Goal: Task Accomplishment & Management: Manage account settings

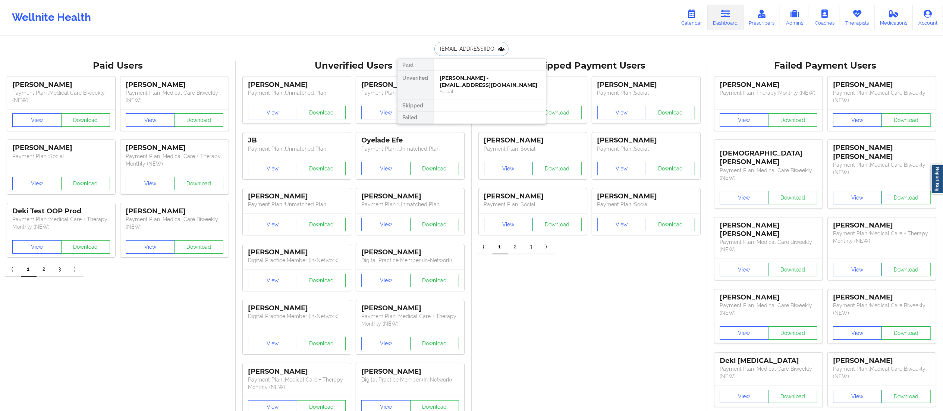
click at [487, 48] on input "anjalibalgobin01@gmail.com" at bounding box center [471, 49] width 74 height 14
paste input "gonzalesycecilia"
type input "gonzalesycecilia@gmail.com"
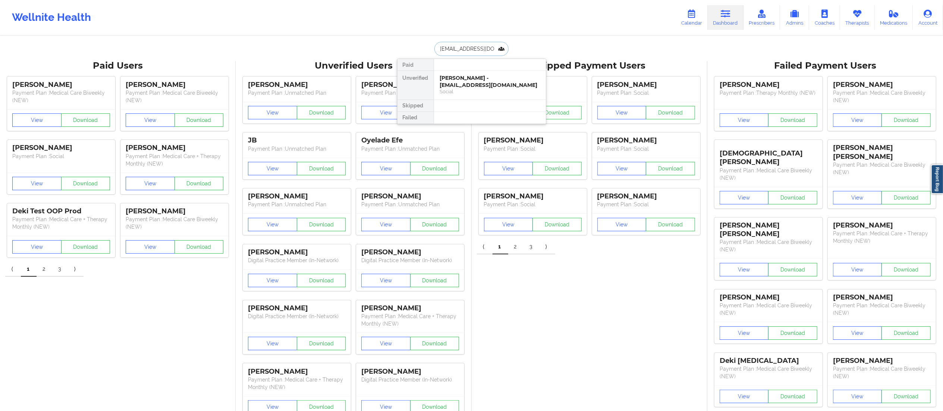
scroll to position [0, 11]
click at [488, 87] on div "Cecilia Gonzales - gonzalesycecilia@gmail.com" at bounding box center [490, 82] width 100 height 14
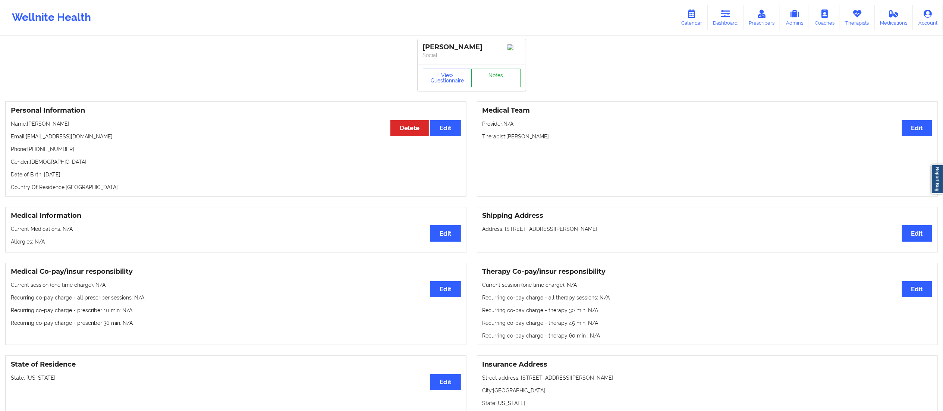
click at [501, 83] on link "Notes" at bounding box center [495, 78] width 49 height 19
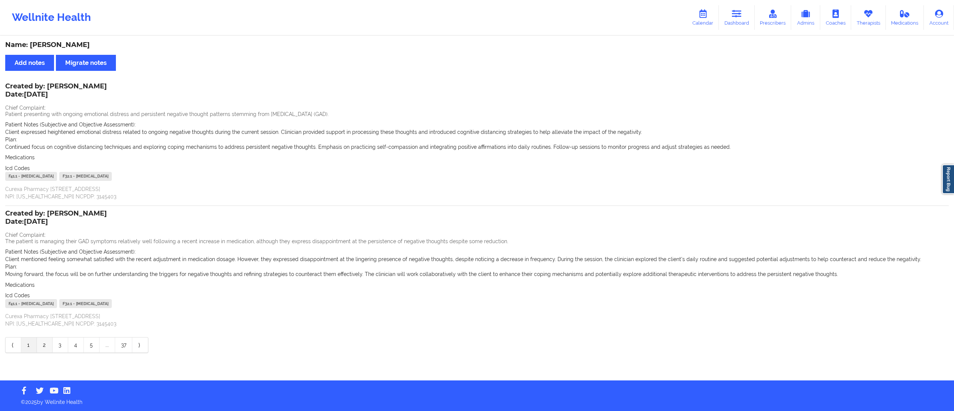
click at [42, 347] on link "2" at bounding box center [45, 344] width 16 height 15
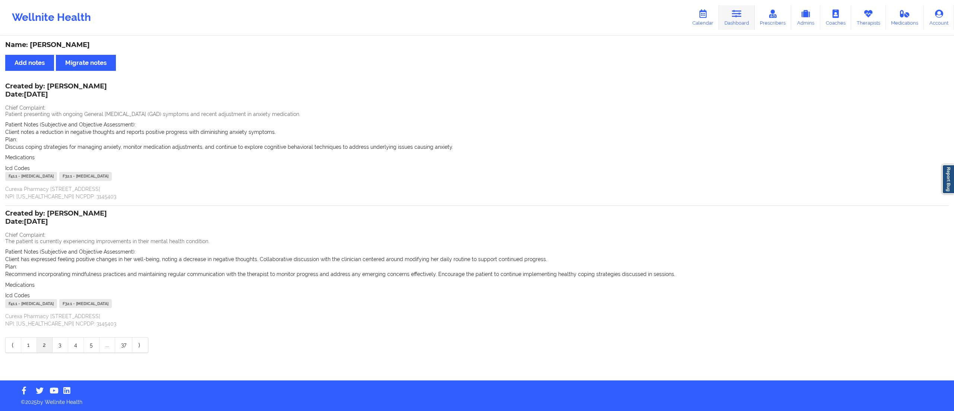
click at [728, 16] on link "Dashboard" at bounding box center [737, 17] width 36 height 25
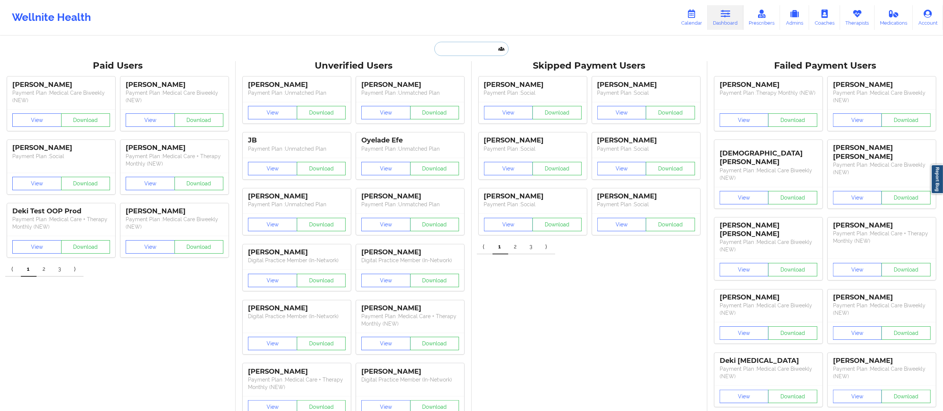
click at [450, 51] on input "text" at bounding box center [471, 49] width 74 height 14
paste input "zkw95@yahoo.com"
type input "zkw95@yahoo.com"
click at [498, 93] on div "Social" at bounding box center [490, 91] width 100 height 6
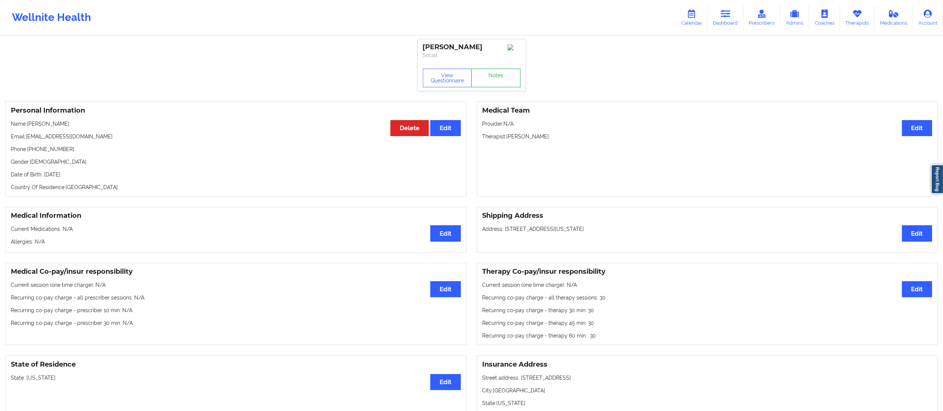
click at [485, 85] on link "Notes" at bounding box center [495, 78] width 49 height 19
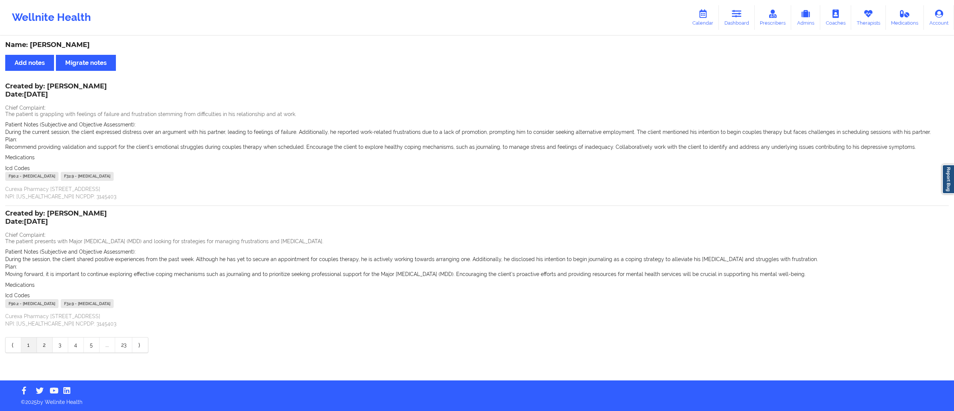
click at [42, 345] on link "2" at bounding box center [45, 344] width 16 height 15
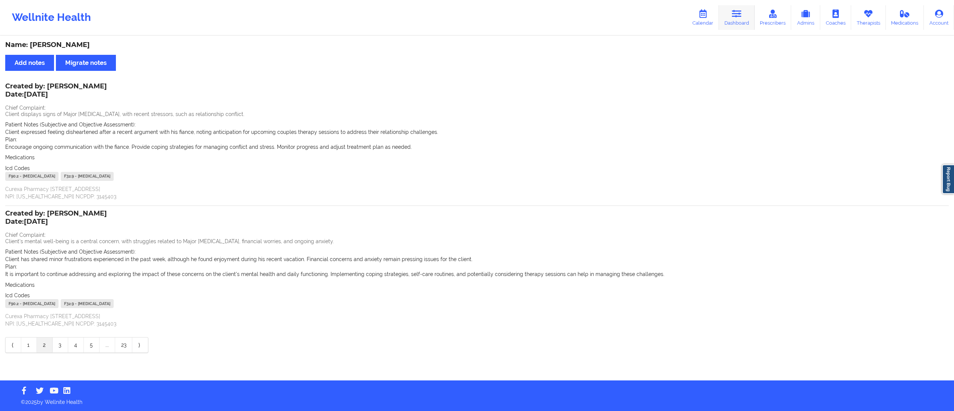
click at [736, 13] on icon at bounding box center [737, 14] width 10 height 8
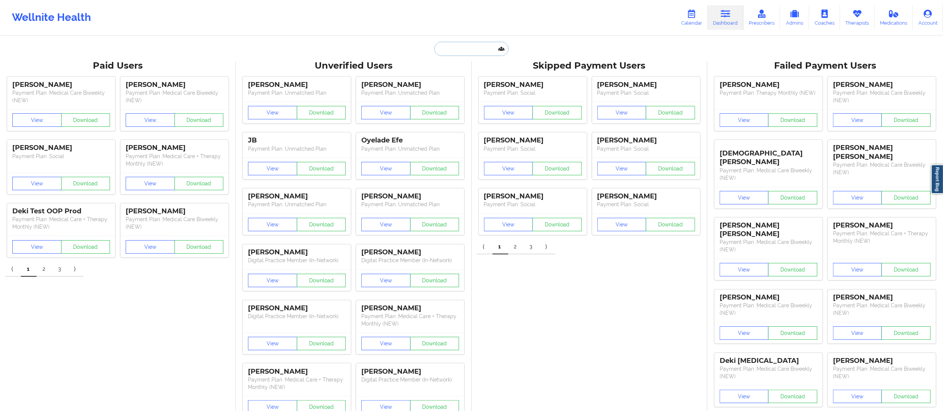
click at [466, 49] on input "text" at bounding box center [471, 49] width 74 height 14
paste input "asmarwill@gmail.com"
type input "asmarwill@gmail.com"
click at [465, 86] on div "[PERSON_NAME] - [EMAIL_ADDRESS][DOMAIN_NAME]" at bounding box center [490, 82] width 100 height 14
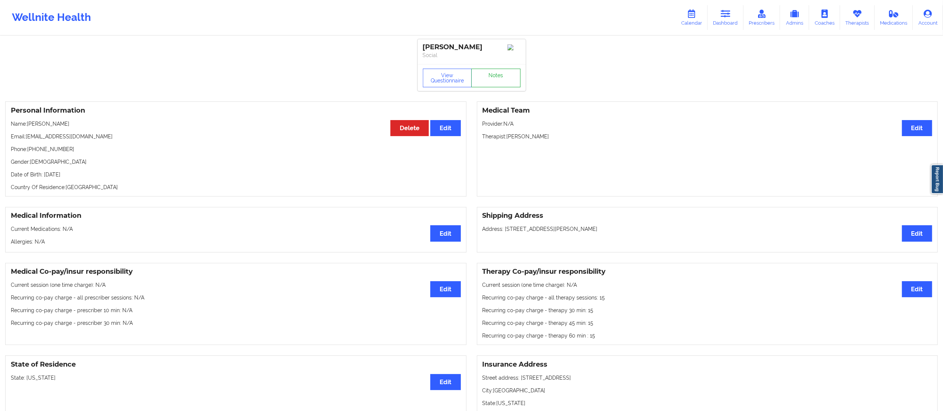
click at [478, 79] on link "Notes" at bounding box center [495, 78] width 49 height 19
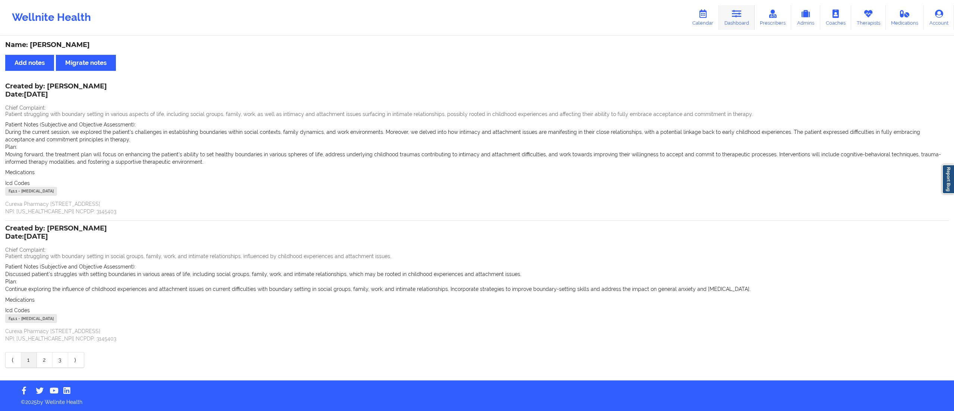
click at [739, 18] on icon at bounding box center [737, 14] width 10 height 8
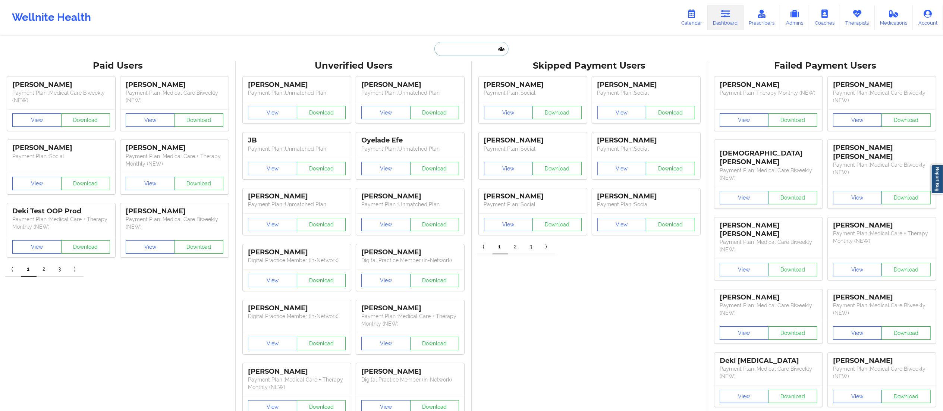
click at [470, 43] on input "text" at bounding box center [471, 49] width 74 height 14
paste input "asmarwill@gmail.com"
type input "asmarwill@gmail.com"
click at [476, 85] on div "[PERSON_NAME] - [EMAIL_ADDRESS][DOMAIN_NAME]" at bounding box center [490, 82] width 100 height 14
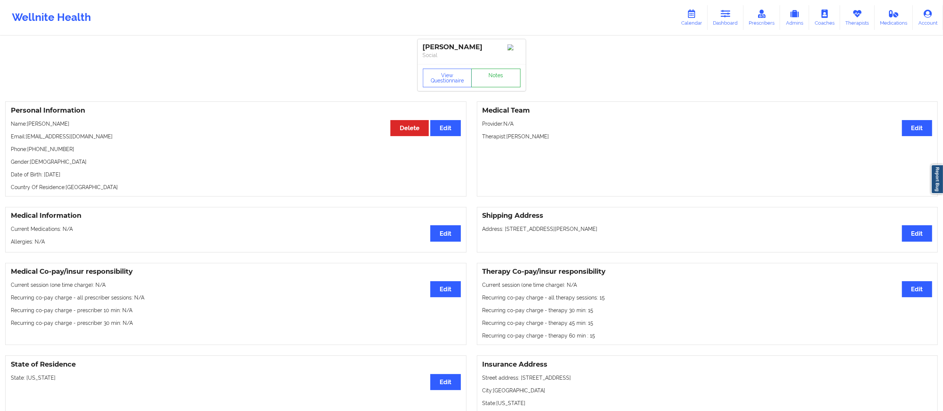
click at [491, 81] on link "Notes" at bounding box center [495, 78] width 49 height 19
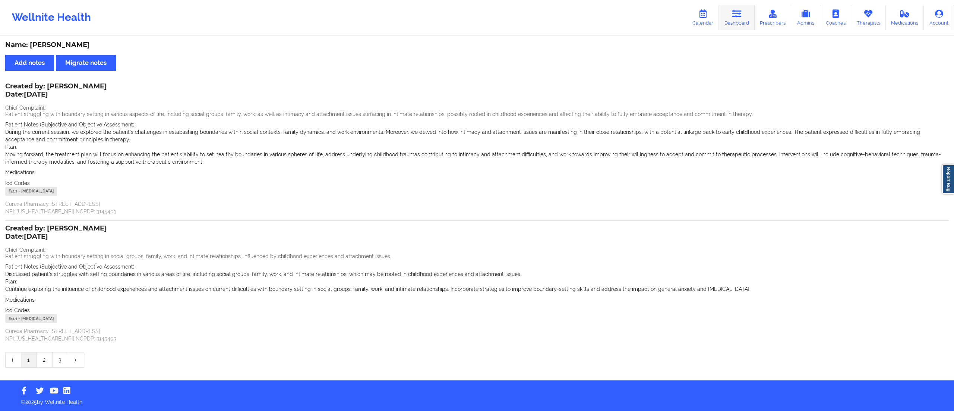
click at [737, 21] on link "Dashboard" at bounding box center [737, 17] width 36 height 25
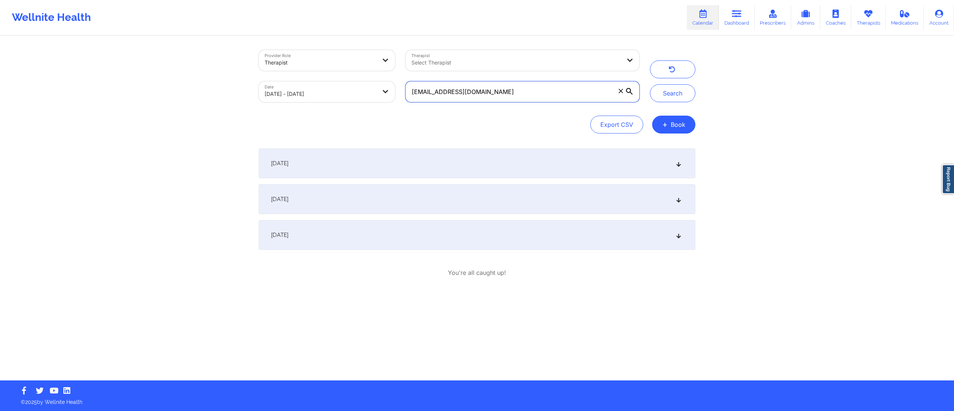
drag, startPoint x: 528, startPoint y: 91, endPoint x: 349, endPoint y: 80, distance: 179.2
click at [349, 80] on div "Provider Role Therapist Therapist Select Therapist Date 09/01/2025 - 09/25/2025…" at bounding box center [449, 76] width 391 height 63
paste input "anjalibalgobin01"
click at [674, 95] on button "Search" at bounding box center [672, 93] width 45 height 18
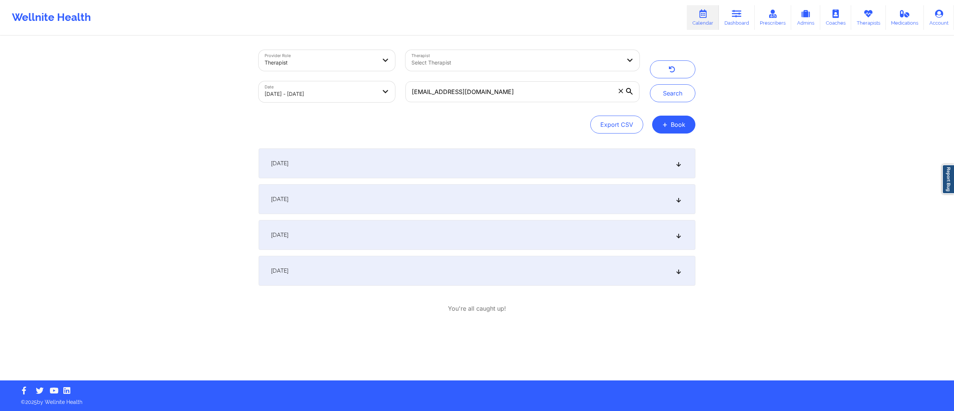
click at [404, 166] on div "September 2, 2025" at bounding box center [477, 163] width 437 height 30
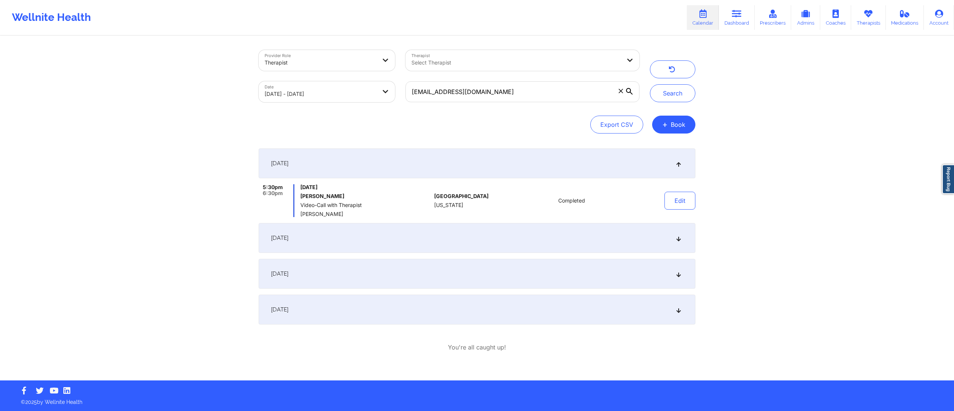
click at [397, 243] on div "September 9, 2025" at bounding box center [477, 238] width 437 height 30
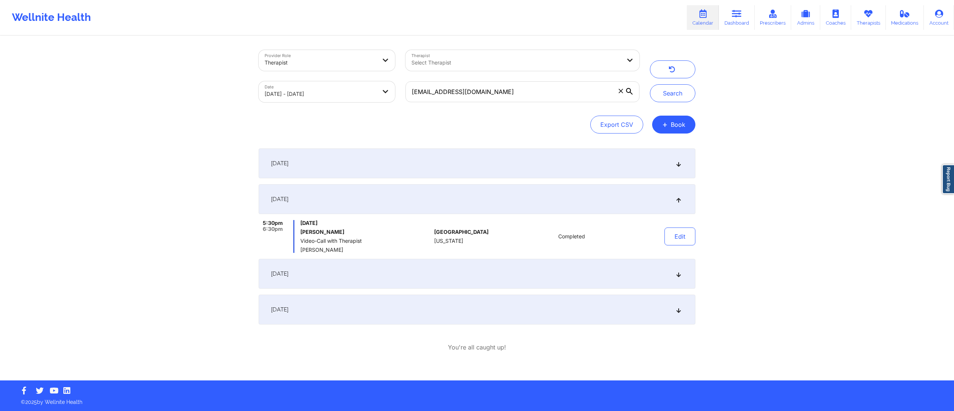
click at [421, 163] on div "September 2, 2025" at bounding box center [477, 163] width 437 height 30
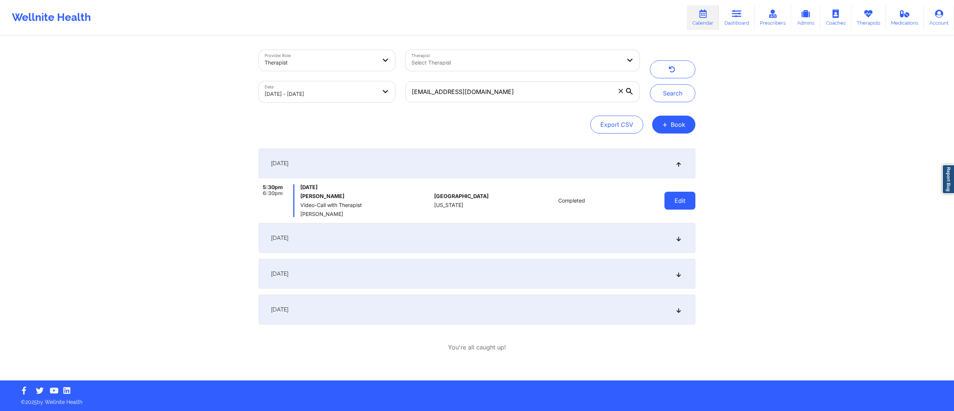
click at [673, 203] on button "Edit" at bounding box center [680, 201] width 31 height 18
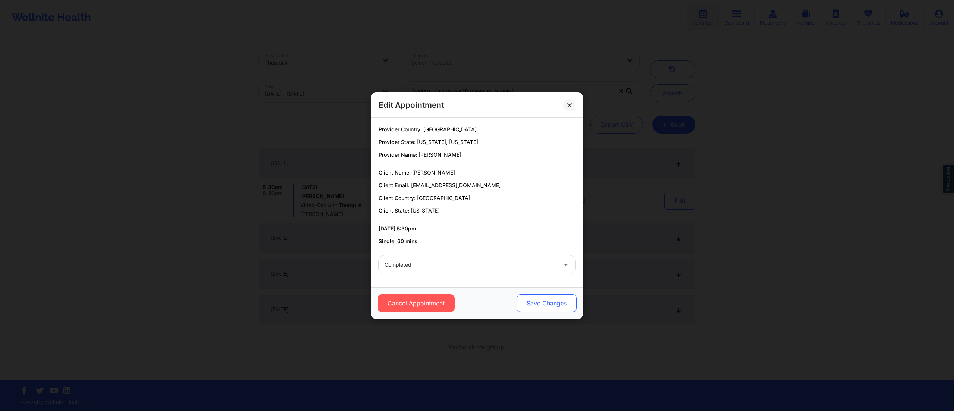
click at [541, 303] on button "Save Changes" at bounding box center [547, 303] width 60 height 18
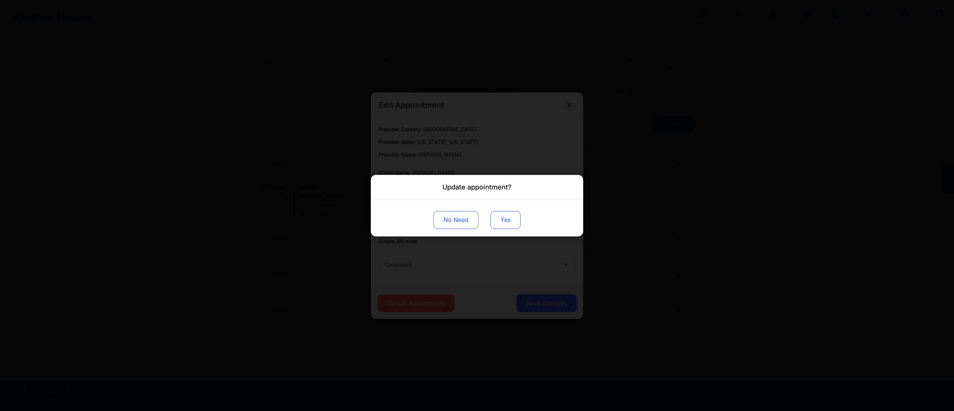
click at [515, 220] on button "Yes" at bounding box center [506, 220] width 30 height 18
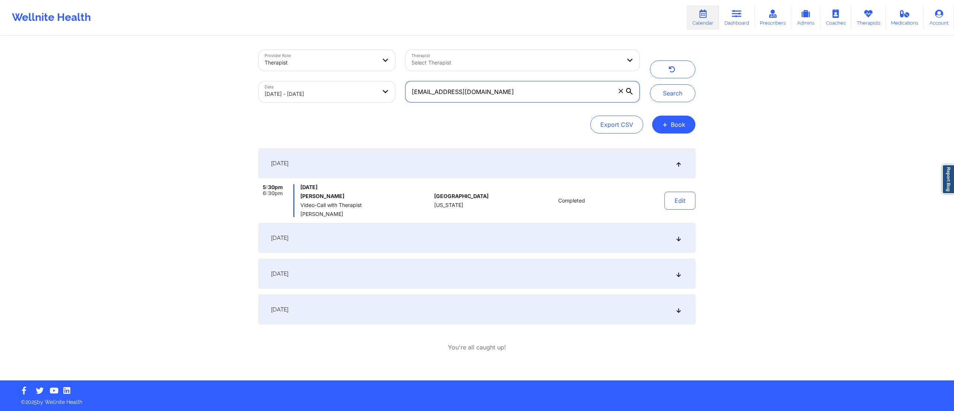
drag, startPoint x: 495, startPoint y: 89, endPoint x: 379, endPoint y: 103, distance: 116.8
click at [343, 108] on div "Provider Role Therapist Therapist Select Therapist Date 09/01/2025 - 09/25/2025…" at bounding box center [477, 92] width 437 height 84
paste input "gonzalesycecilia"
click at [673, 88] on button "Search" at bounding box center [672, 93] width 45 height 18
click at [382, 236] on div "September 12, 2025" at bounding box center [477, 238] width 437 height 30
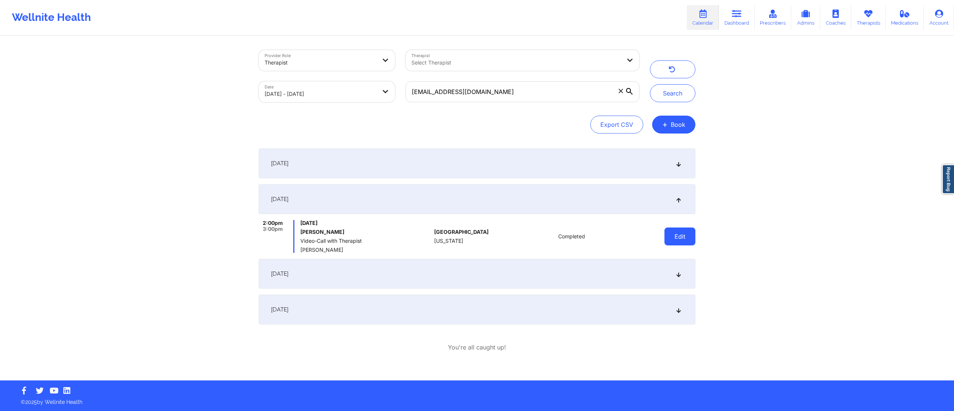
click at [679, 236] on button "Edit" at bounding box center [680, 236] width 31 height 18
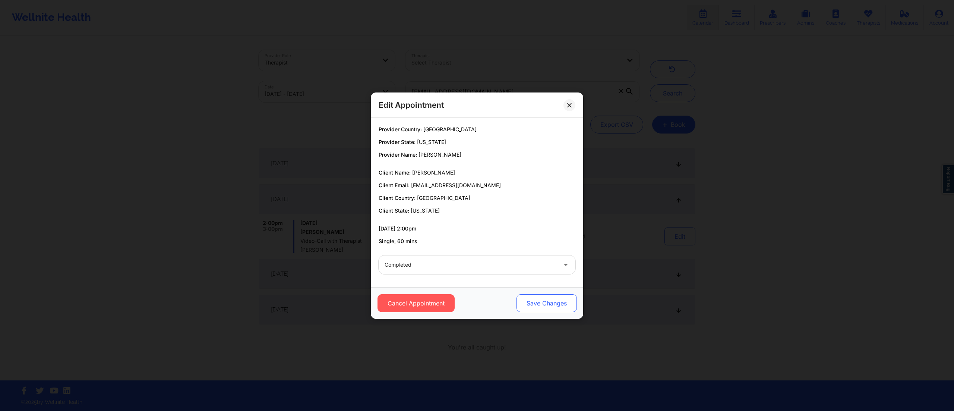
click at [542, 299] on button "Save Changes" at bounding box center [547, 303] width 60 height 18
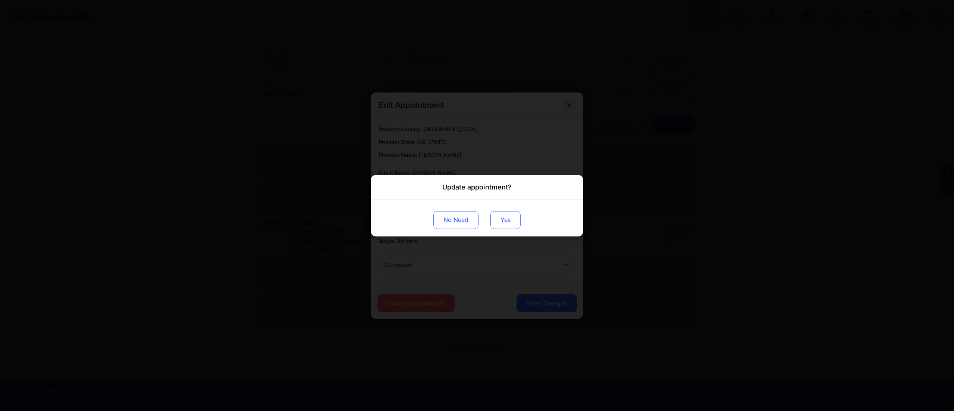
click at [502, 223] on button "Yes" at bounding box center [506, 220] width 30 height 18
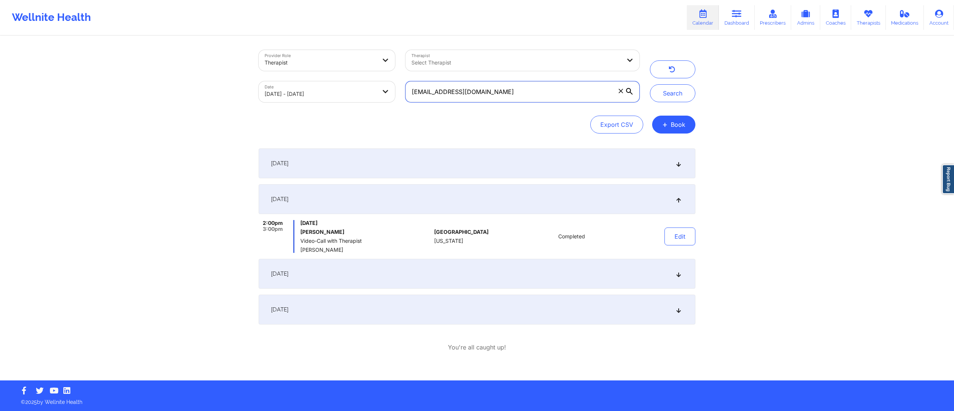
drag, startPoint x: 498, startPoint y: 92, endPoint x: 393, endPoint y: 91, distance: 105.1
click at [393, 91] on div "Provider Role Therapist Therapist Select Therapist Date 09/01/2025 - 09/25/2025…" at bounding box center [449, 76] width 391 height 63
paste input "zkw95@yahoo"
click at [664, 91] on button "Search" at bounding box center [672, 93] width 45 height 18
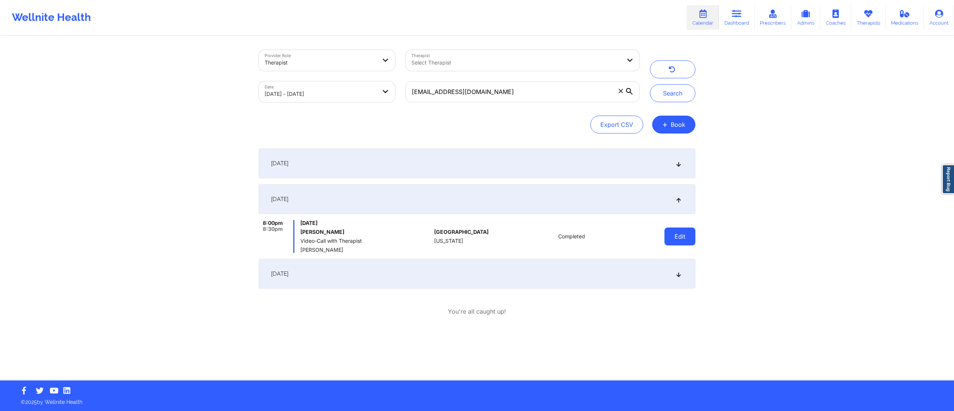
click at [676, 231] on button "Edit" at bounding box center [680, 236] width 31 height 18
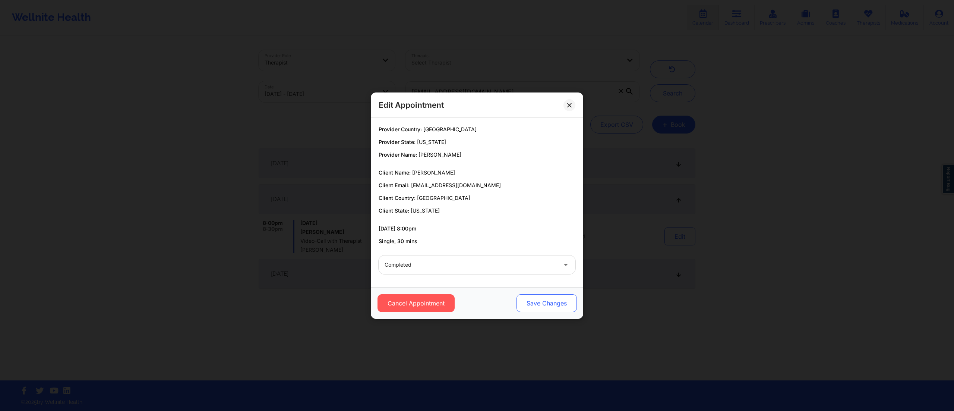
click at [538, 299] on button "Save Changes" at bounding box center [547, 303] width 60 height 18
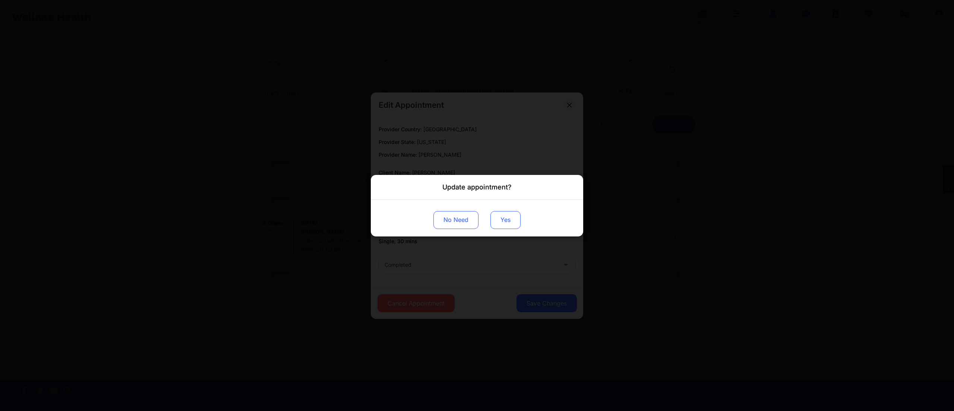
click at [514, 221] on button "Yes" at bounding box center [506, 220] width 30 height 18
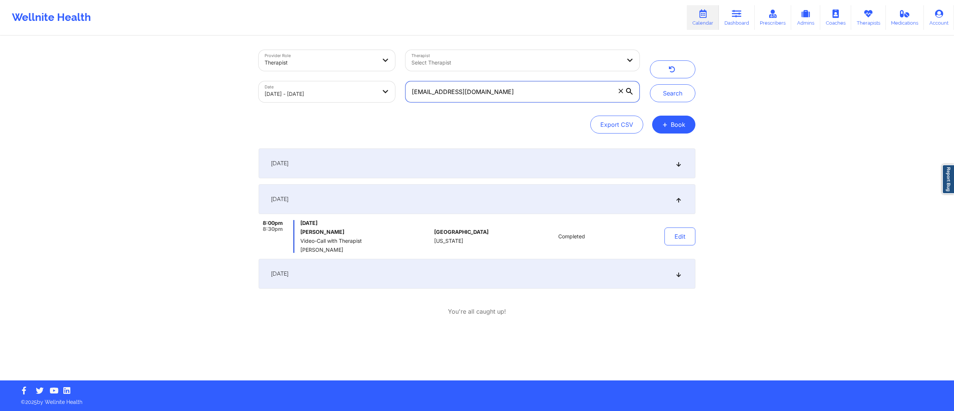
drag, startPoint x: 479, startPoint y: 88, endPoint x: 382, endPoint y: 95, distance: 97.5
click at [382, 95] on div "Provider Role Therapist Therapist Select Therapist Date 09/01/2025 - 09/25/2025…" at bounding box center [449, 76] width 391 height 63
paste input "6bf1c87579bc4a22911ce3"
click at [668, 99] on button "Search" at bounding box center [672, 93] width 45 height 18
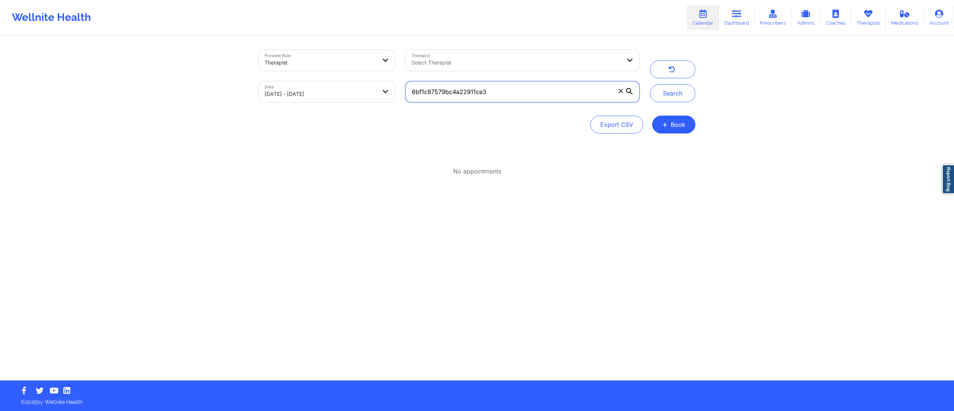
click at [512, 92] on input "6bf1c87579bc4a22911ce3" at bounding box center [523, 91] width 234 height 21
drag, startPoint x: 385, startPoint y: 106, endPoint x: 369, endPoint y: 107, distance: 16.5
click at [369, 107] on div "Provider Role Therapist Therapist Select Therapist Date 09/01/2025 - 09/25/2025…" at bounding box center [477, 92] width 437 height 84
paste input "asmarwill@gmail.com"
click at [664, 91] on button "Search" at bounding box center [672, 93] width 45 height 18
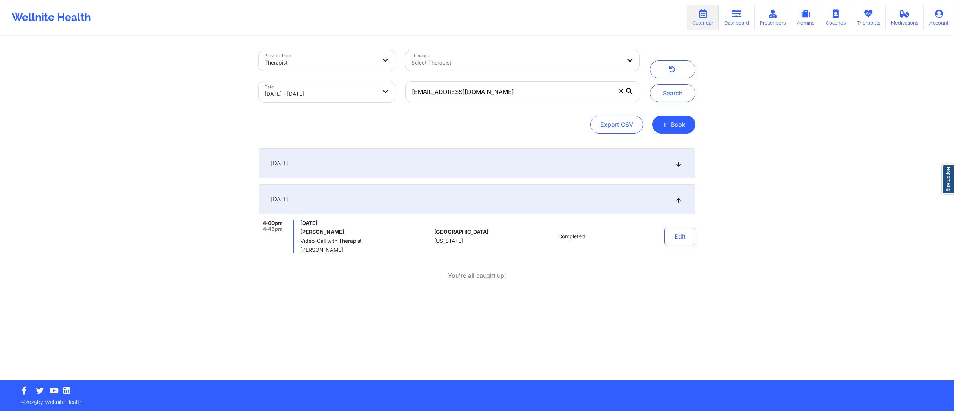
click at [415, 164] on div "September 5, 2025" at bounding box center [477, 163] width 437 height 30
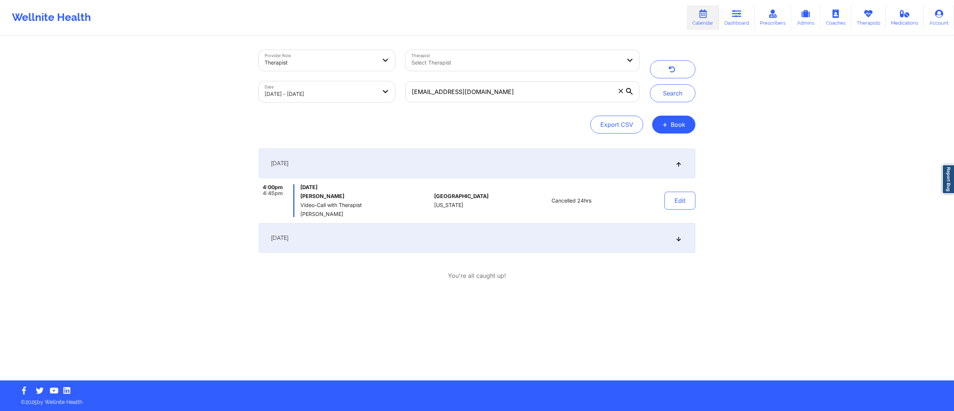
click at [403, 240] on div "September 8, 2025" at bounding box center [477, 238] width 437 height 30
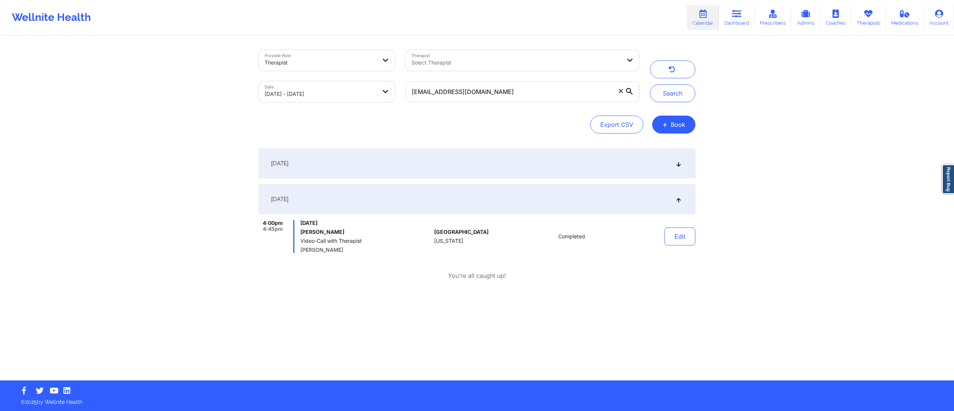
click at [484, 168] on div "September 5, 2025" at bounding box center [477, 163] width 437 height 30
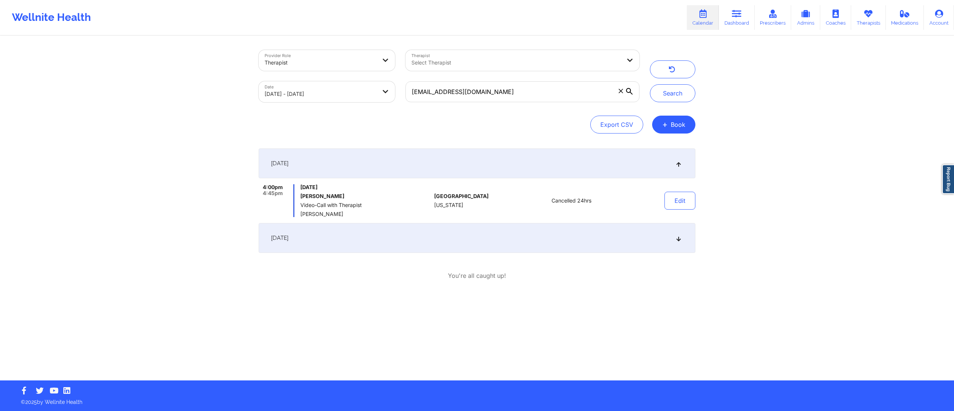
drag, startPoint x: 300, startPoint y: 214, endPoint x: 357, endPoint y: 217, distance: 57.5
click at [357, 217] on div "September 5, 2025 4:00pm 4:45pm Friday, September 5, 2025 Asmar a Williams Vide…" at bounding box center [477, 200] width 437 height 104
copy span "Chanel Thompson"
click at [538, 269] on div "September 5, 2025 4:00pm 4:45pm Friday, September 5, 2025 Asmar a Williams Vide…" at bounding box center [477, 214] width 437 height 132
drag, startPoint x: 489, startPoint y: 87, endPoint x: 381, endPoint y: 106, distance: 110.4
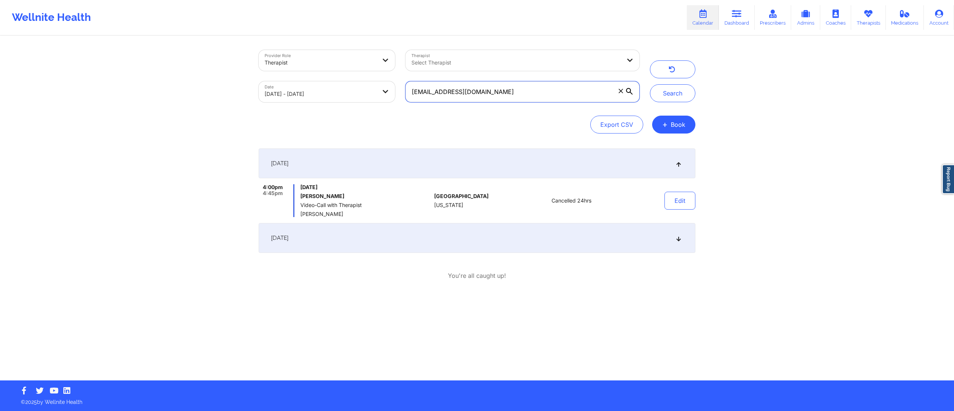
click at [381, 106] on div "Provider Role Therapist Therapist Select Therapist Date 09/01/2025 - 09/25/2025…" at bounding box center [449, 76] width 391 height 63
click at [663, 94] on button "Search" at bounding box center [672, 93] width 45 height 18
click at [677, 199] on button "Edit" at bounding box center [680, 201] width 31 height 18
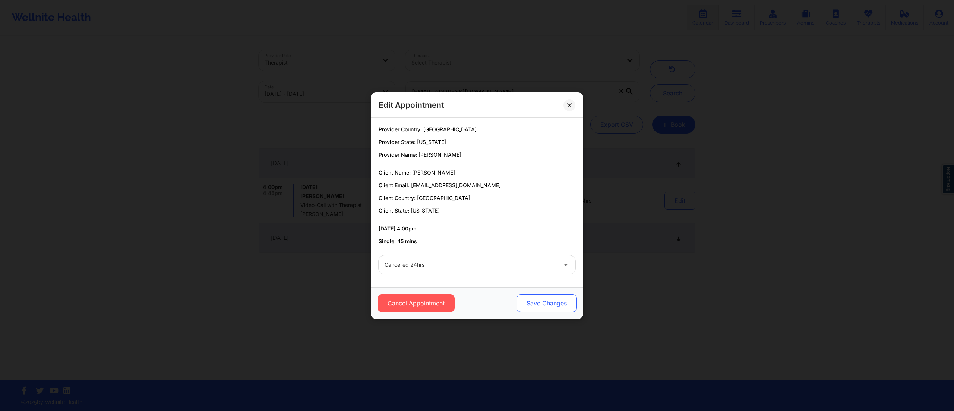
click at [548, 297] on button "Save Changes" at bounding box center [547, 303] width 60 height 18
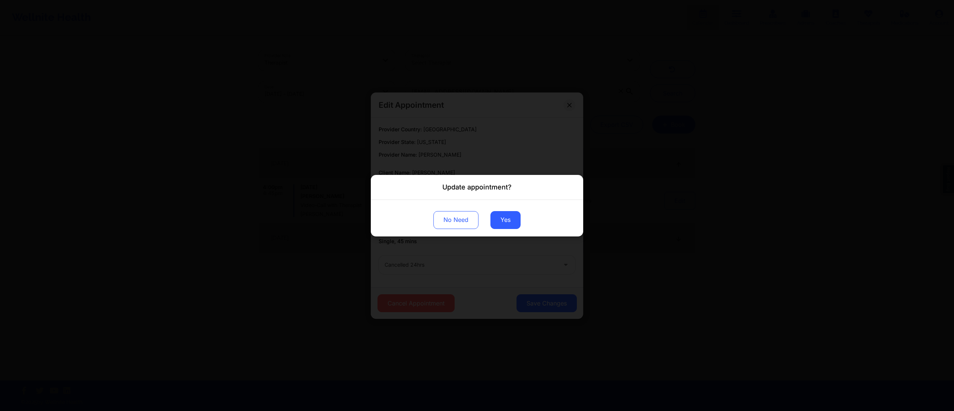
click at [614, 284] on div "Update appointment? No Need Yes" at bounding box center [477, 205] width 954 height 411
click at [519, 149] on div "Update appointment? No Need Yes" at bounding box center [477, 205] width 954 height 411
click at [508, 220] on button "Yes" at bounding box center [506, 220] width 30 height 18
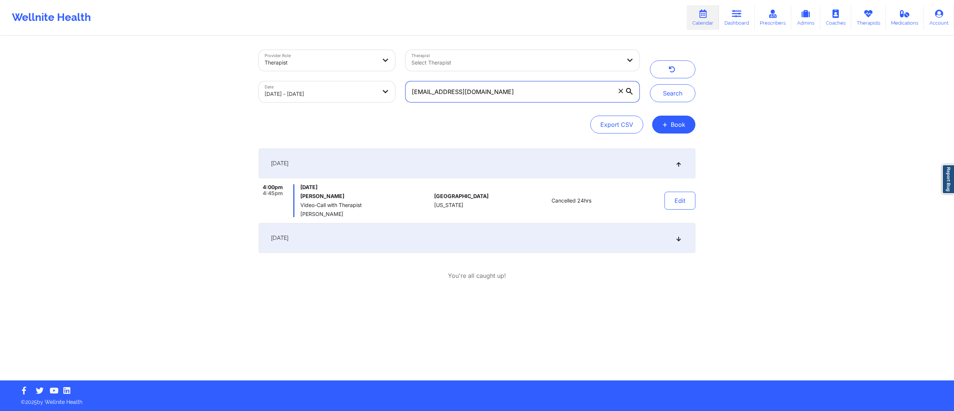
drag, startPoint x: 492, startPoint y: 92, endPoint x: 391, endPoint y: 92, distance: 101.0
click at [391, 92] on div "Provider Role Therapist Therapist Select Therapist Date 09/01/2025 - 09/25/2025…" at bounding box center [449, 76] width 391 height 63
paste input "prmleon917"
click at [688, 94] on button "Search" at bounding box center [672, 93] width 45 height 18
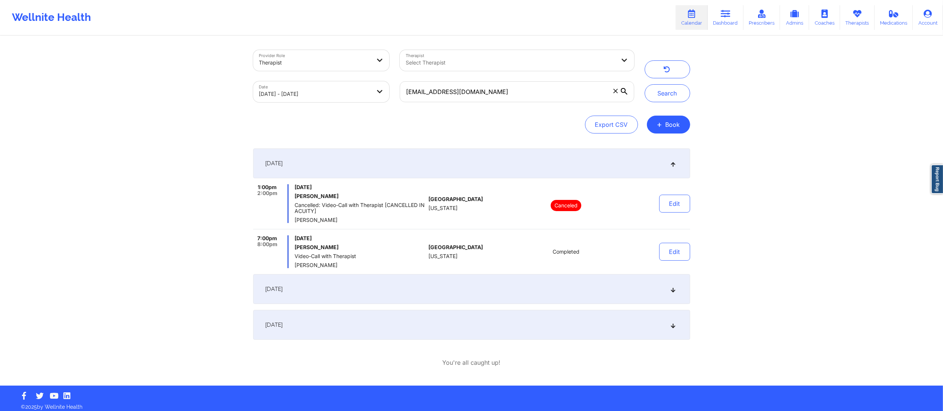
click at [442, 303] on div "September 11, 2025" at bounding box center [471, 289] width 437 height 30
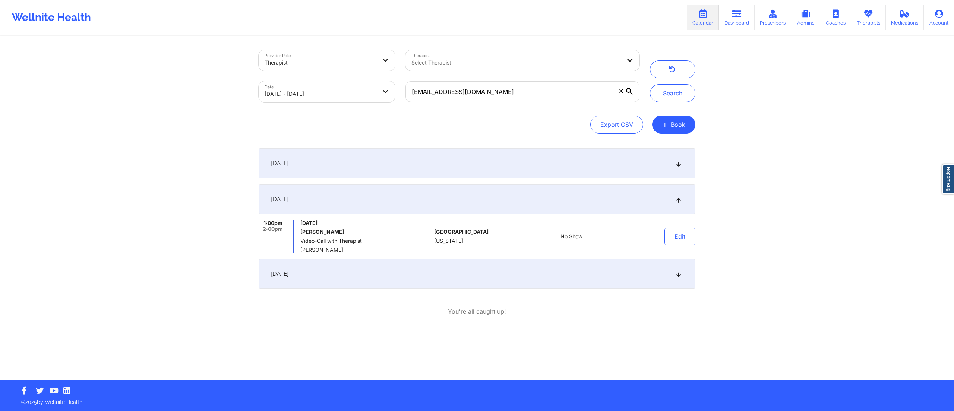
click at [410, 171] on div "September 4, 2025" at bounding box center [477, 163] width 437 height 30
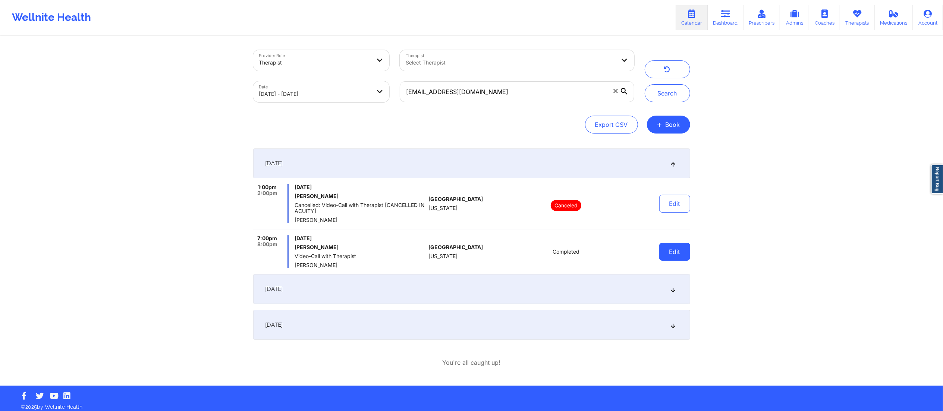
click at [667, 248] on button "Edit" at bounding box center [674, 252] width 31 height 18
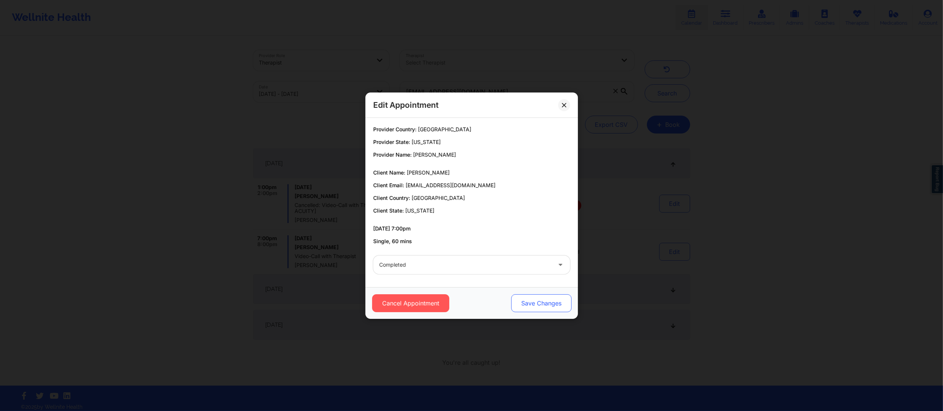
click at [537, 302] on button "Save Changes" at bounding box center [541, 303] width 60 height 18
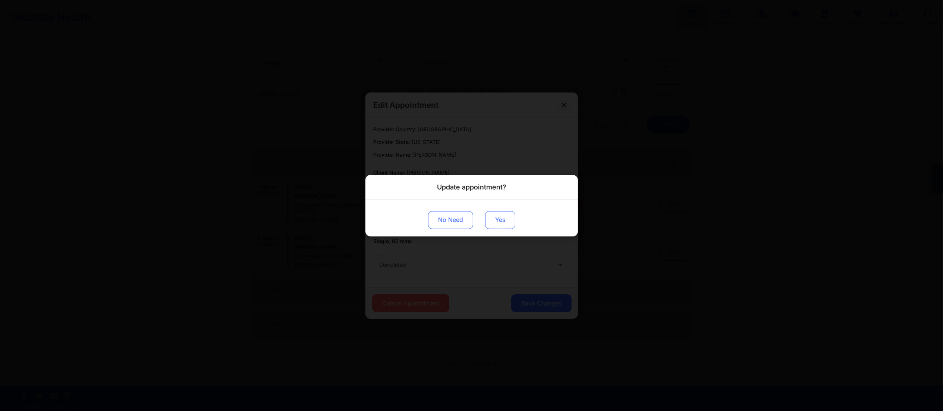
click at [501, 218] on button "Yes" at bounding box center [500, 220] width 30 height 18
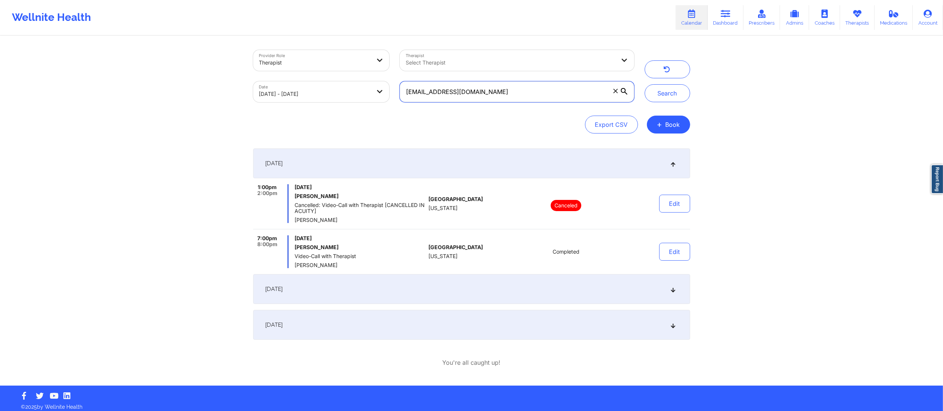
drag, startPoint x: 519, startPoint y: 91, endPoint x: 396, endPoint y: 97, distance: 123.2
click at [396, 97] on div "prmleon917@gmail.com" at bounding box center [516, 91] width 245 height 31
paste input "matthew.a.slone"
type input "matthew.a.slone@gmail.com"
click at [662, 96] on button "Search" at bounding box center [667, 93] width 45 height 18
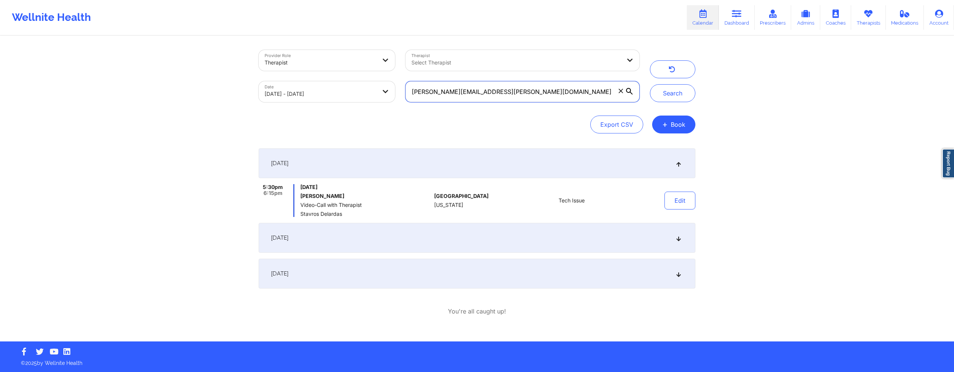
drag, startPoint x: 527, startPoint y: 92, endPoint x: 397, endPoint y: 91, distance: 130.1
click at [397, 91] on div "Provider Role Therapist Therapist Select Therapist Date 09/01/2025 - 09/25/2025…" at bounding box center [449, 76] width 391 height 63
click at [667, 91] on button "Search" at bounding box center [672, 93] width 45 height 18
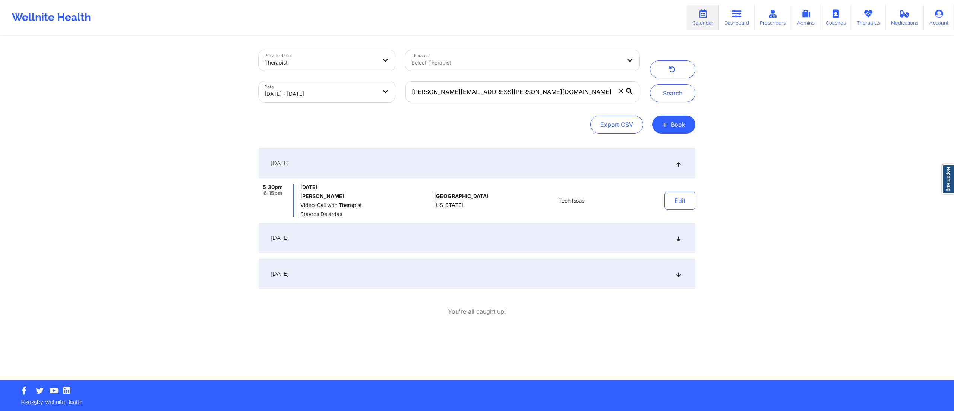
click at [620, 91] on icon at bounding box center [621, 91] width 4 height 4
click at [620, 91] on input "matthew.a.slone@gmail.com" at bounding box center [523, 91] width 234 height 21
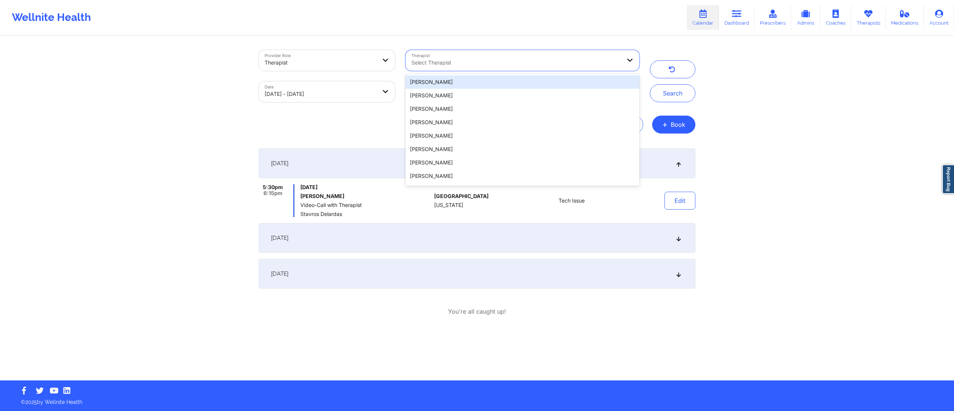
click at [501, 57] on div "Select Therapist" at bounding box center [514, 60] width 217 height 21
click at [350, 89] on body "Wellnite Health Calendar Dashboard Prescribers Admins Coaches Therapists Medica…" at bounding box center [477, 205] width 954 height 411
select select "2025-8"
select select "2025-9"
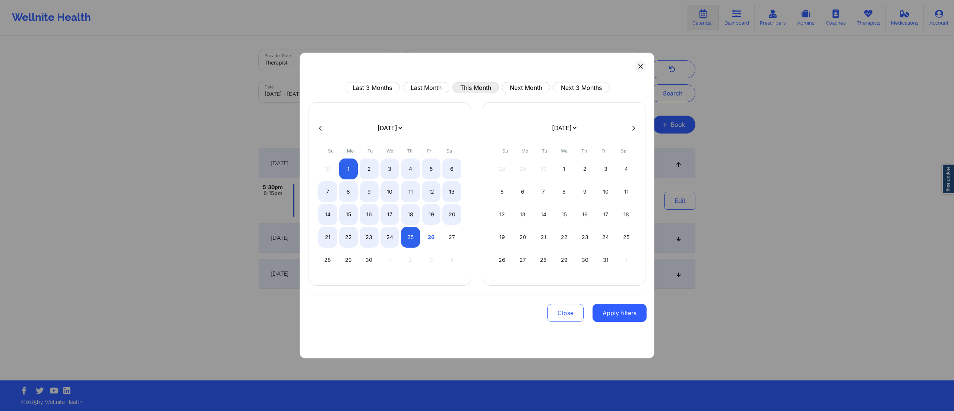
click at [479, 86] on button "This Month" at bounding box center [476, 87] width 47 height 11
select select "2025-8"
select select "2025-9"
drag, startPoint x: 611, startPoint y: 318, endPoint x: 611, endPoint y: 304, distance: 14.2
click at [611, 319] on button "Apply filters" at bounding box center [620, 313] width 54 height 18
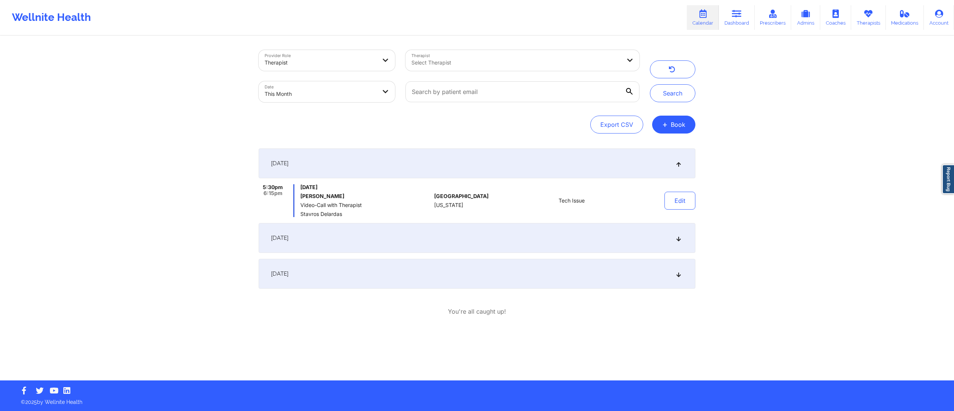
click at [510, 65] on div at bounding box center [517, 62] width 210 height 9
click at [440, 62] on div at bounding box center [517, 62] width 210 height 9
click at [505, 58] on div at bounding box center [517, 62] width 210 height 9
type input "usher"
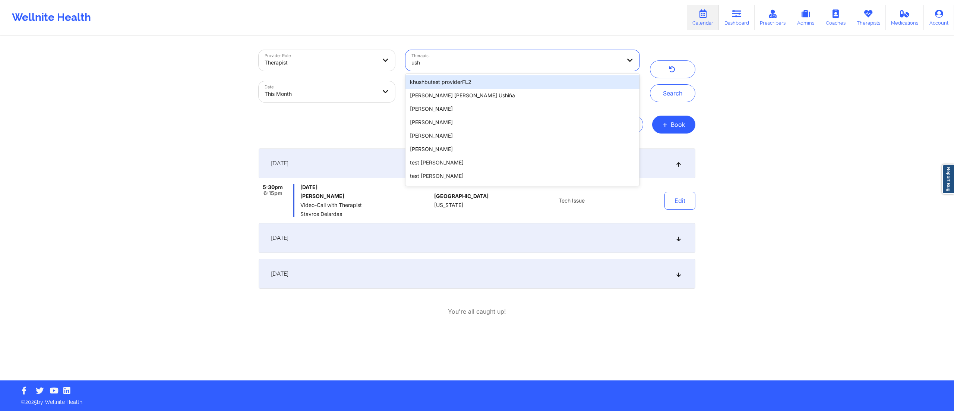
type input "usha"
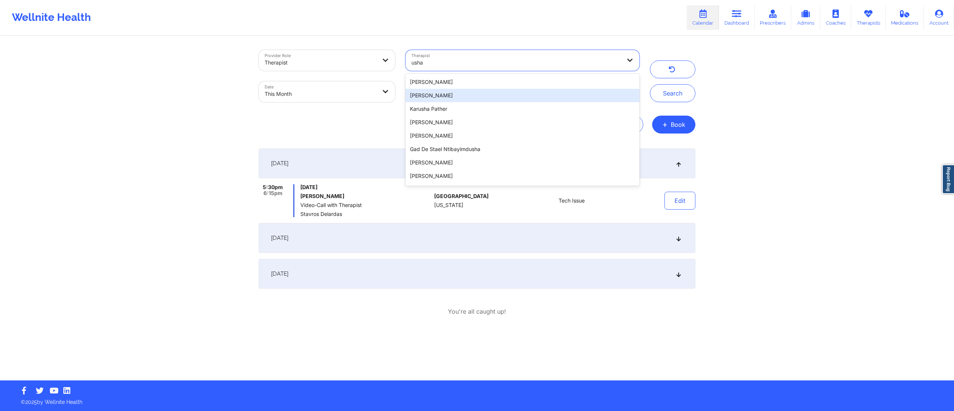
click at [431, 98] on div "Usha Mirpuri" at bounding box center [523, 95] width 234 height 13
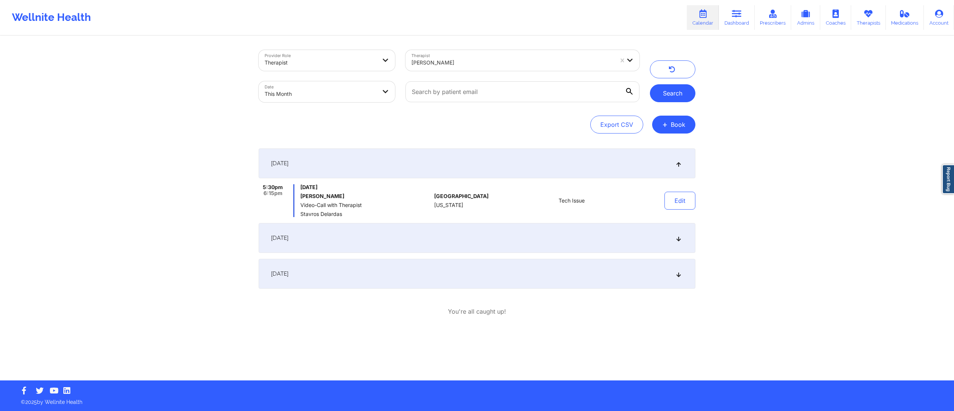
click at [667, 95] on button "Search" at bounding box center [672, 93] width 45 height 18
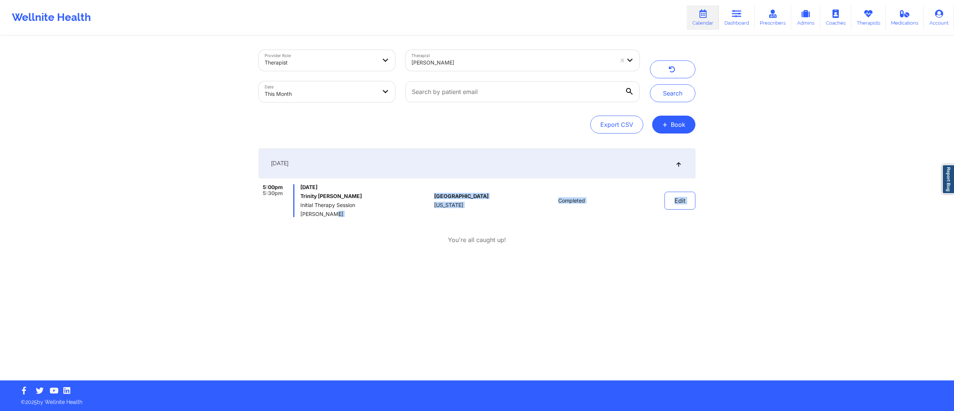
drag, startPoint x: 331, startPoint y: 213, endPoint x: 301, endPoint y: 219, distance: 30.5
click at [300, 218] on div "September 1, 2025 5:00pm 5:30pm Monday, September 1, 2025 Trinity Strother Init…" at bounding box center [477, 196] width 437 height 96
click at [309, 235] on div "September 1, 2025 5:00pm 5:30pm Monday, September 1, 2025 Trinity Strother Init…" at bounding box center [477, 196] width 437 height 96
drag, startPoint x: 300, startPoint y: 213, endPoint x: 349, endPoint y: 214, distance: 49.2
click at [349, 214] on div "5:00pm 5:30pm Monday, September 1, 2025 Trinity Strother Initial Therapy Sessio…" at bounding box center [345, 200] width 173 height 33
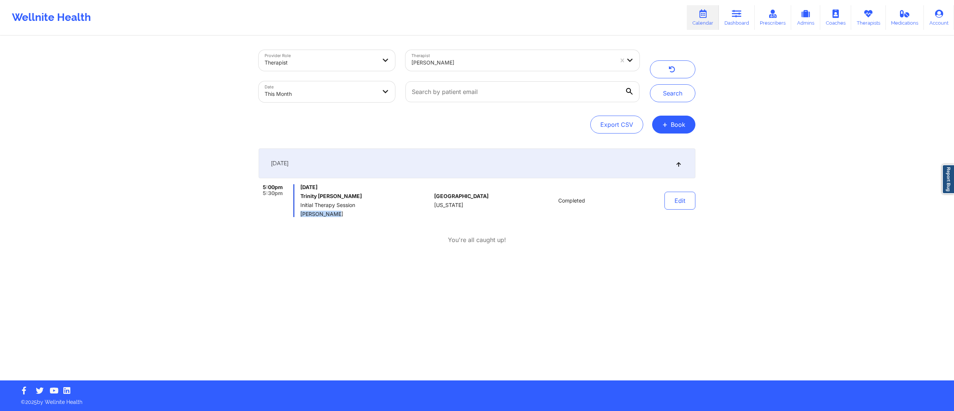
copy span "Usha Mirpuri"
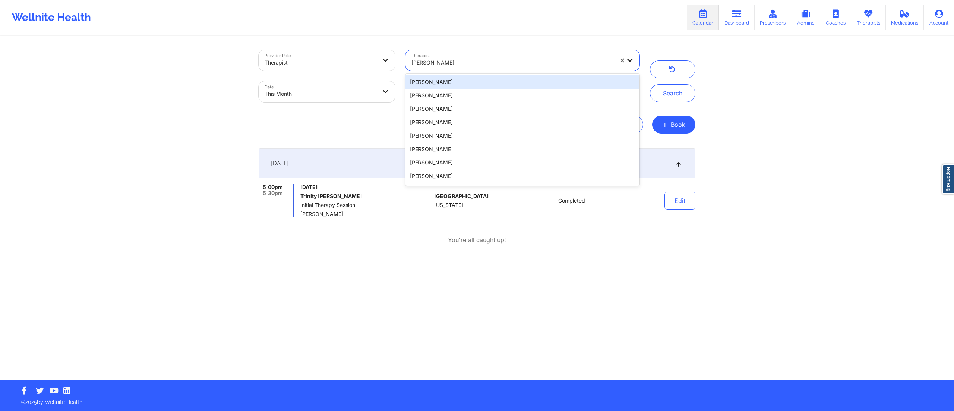
click at [466, 63] on div at bounding box center [513, 62] width 202 height 9
type input "s"
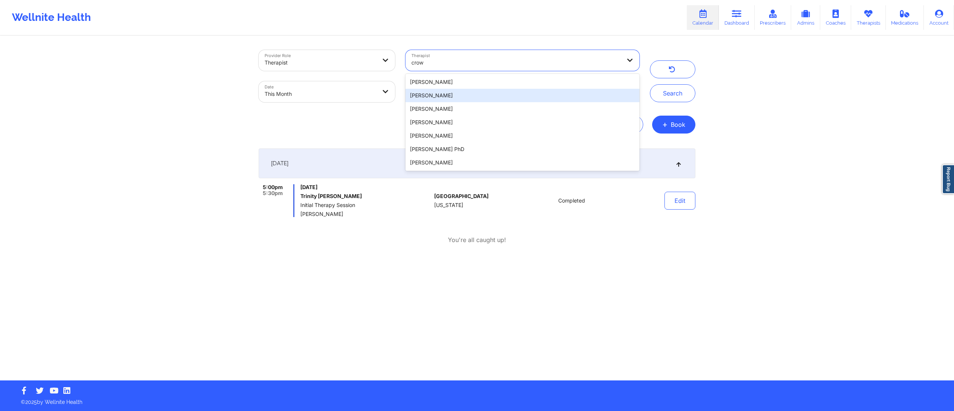
type input "crow"
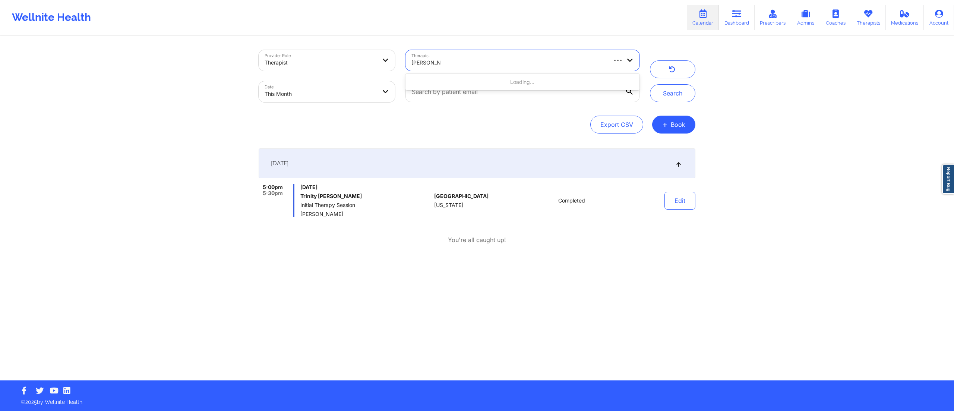
type input "Jennifer Nel"
click at [472, 77] on div "Jennifer Nelson" at bounding box center [523, 81] width 234 height 13
click at [664, 98] on button "Search" at bounding box center [672, 93] width 45 height 18
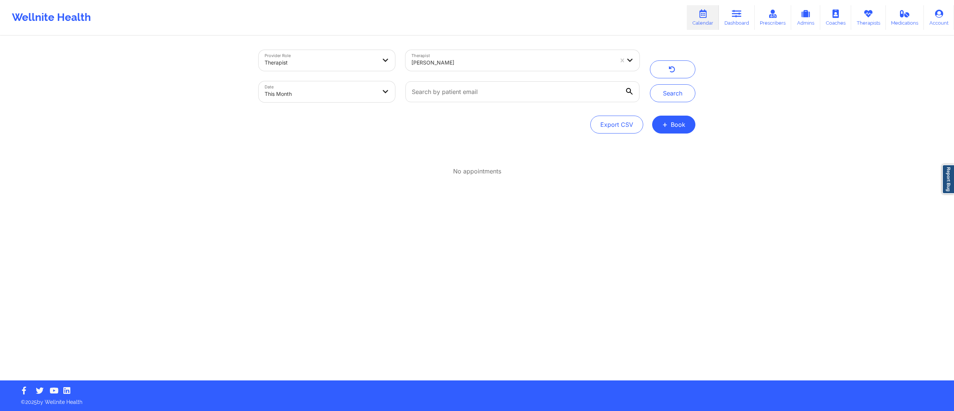
click at [491, 67] on div at bounding box center [513, 62] width 202 height 9
type input "jennifer ne"
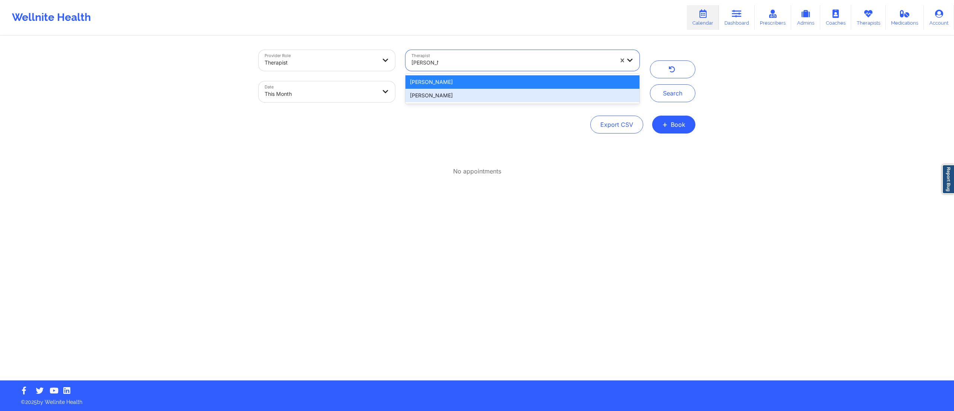
click at [460, 95] on div "Jennifer Nelson" at bounding box center [523, 95] width 234 height 13
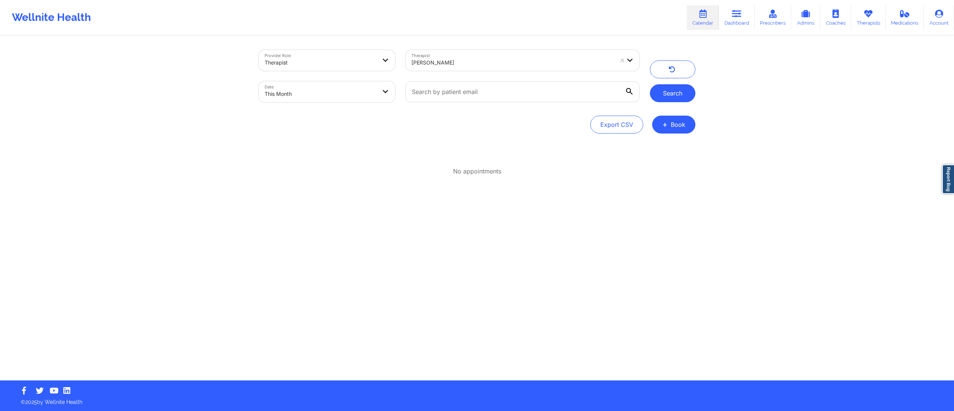
click at [671, 97] on button "Search" at bounding box center [672, 93] width 45 height 18
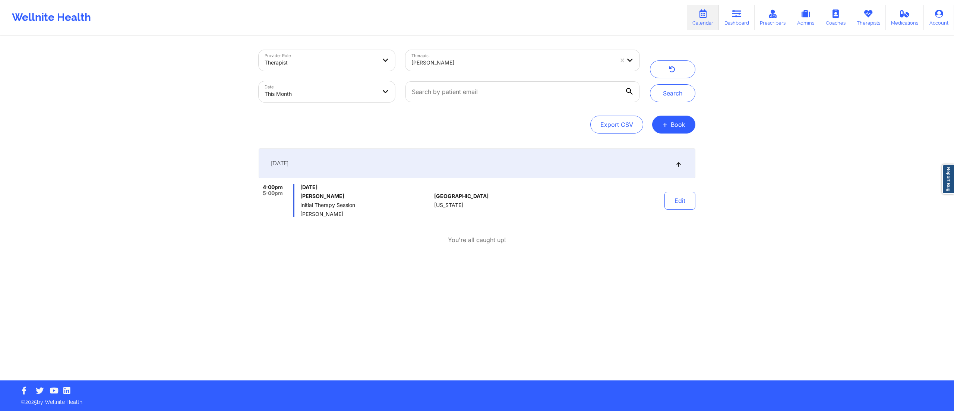
drag, startPoint x: 300, startPoint y: 212, endPoint x: 344, endPoint y: 215, distance: 44.1
click at [344, 215] on div "4:00pm 5:00pm Friday, September 19, 2025 APRIL WILLIAMS Initial Therapy Session…" at bounding box center [345, 200] width 173 height 33
copy span "Jennifer Nelson"
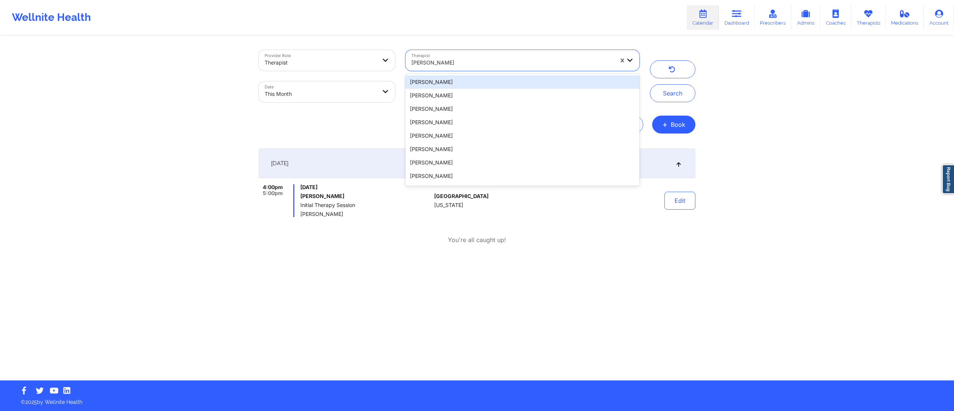
click at [482, 55] on div "Jennifer Nelson" at bounding box center [513, 62] width 202 height 16
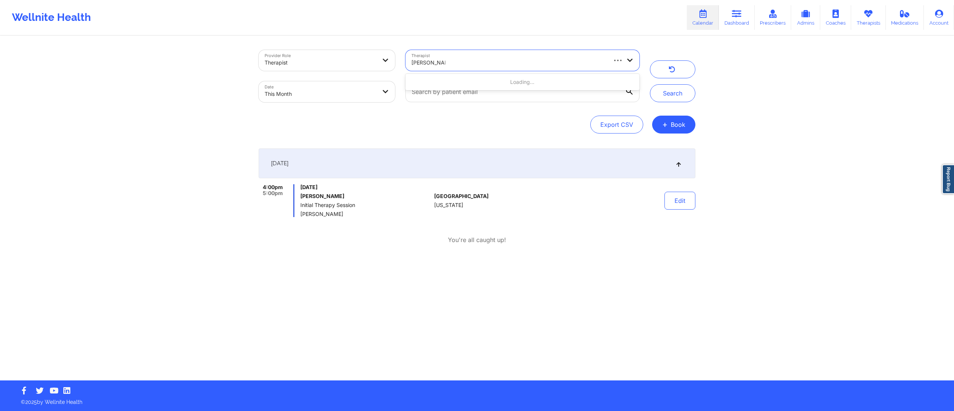
type input "melissa joseph"
drag, startPoint x: 492, startPoint y: 62, endPoint x: 427, endPoint y: 66, distance: 65.0
click at [427, 66] on div at bounding box center [513, 62] width 202 height 9
type input "josephson"
click at [492, 81] on div "Melissa A Josephson" at bounding box center [523, 81] width 234 height 13
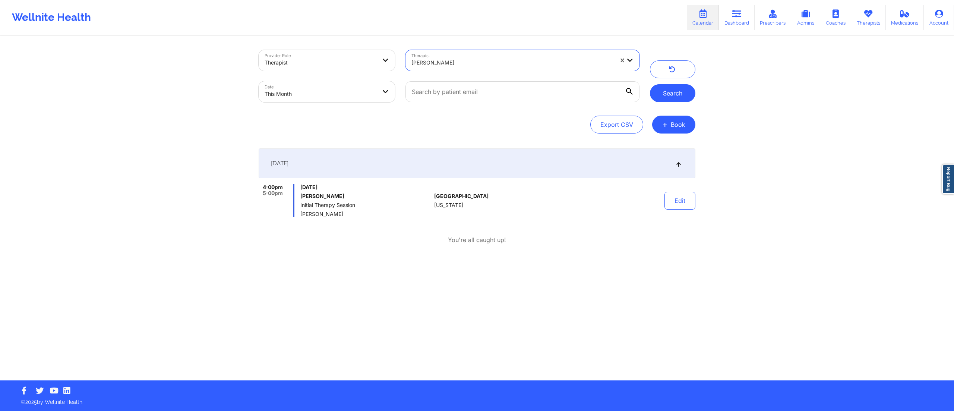
click at [667, 93] on button "Search" at bounding box center [672, 93] width 45 height 18
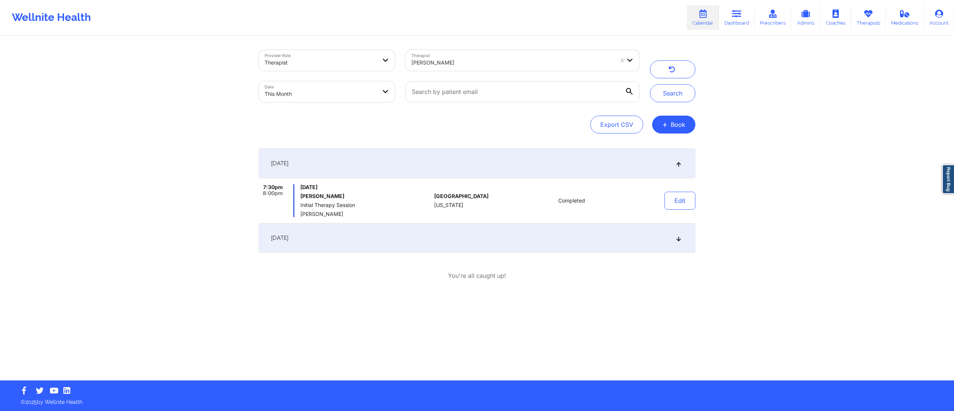
click at [421, 240] on div "September 10, 2025" at bounding box center [477, 238] width 437 height 30
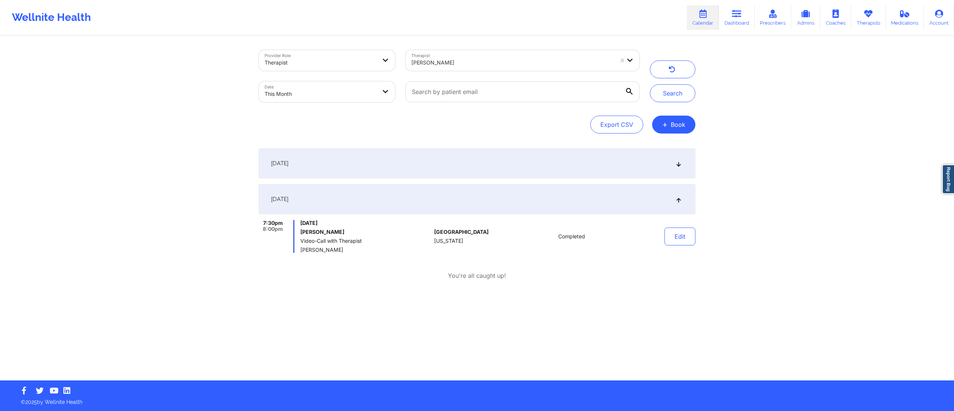
click at [435, 159] on div "September 3, 2025" at bounding box center [477, 163] width 437 height 30
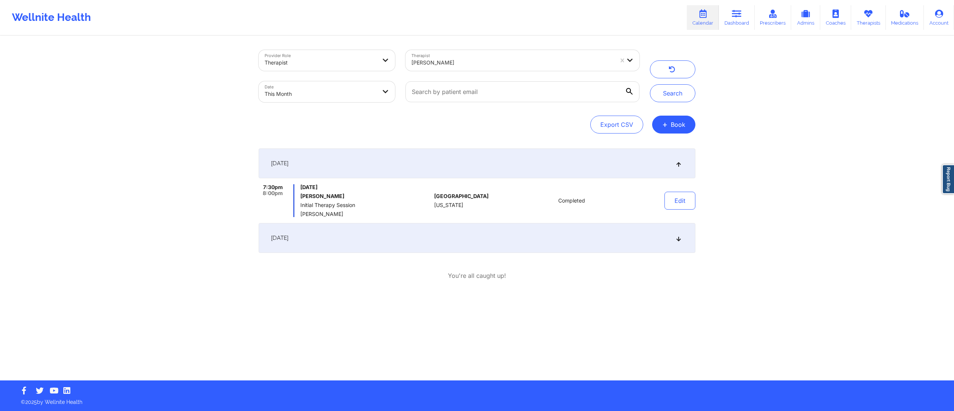
drag, startPoint x: 297, startPoint y: 210, endPoint x: 371, endPoint y: 211, distance: 74.2
click at [371, 211] on div "7:30pm 8:00pm Wednesday, September 3, 2025 Alexandria J Bringus Initial Therapy…" at bounding box center [345, 200] width 173 height 33
copy span "Melissa A Josephson"
drag, startPoint x: 489, startPoint y: 74, endPoint x: 488, endPoint y: 67, distance: 7.2
click at [489, 70] on div "Therapist Melissa A Josephson" at bounding box center [522, 60] width 245 height 31
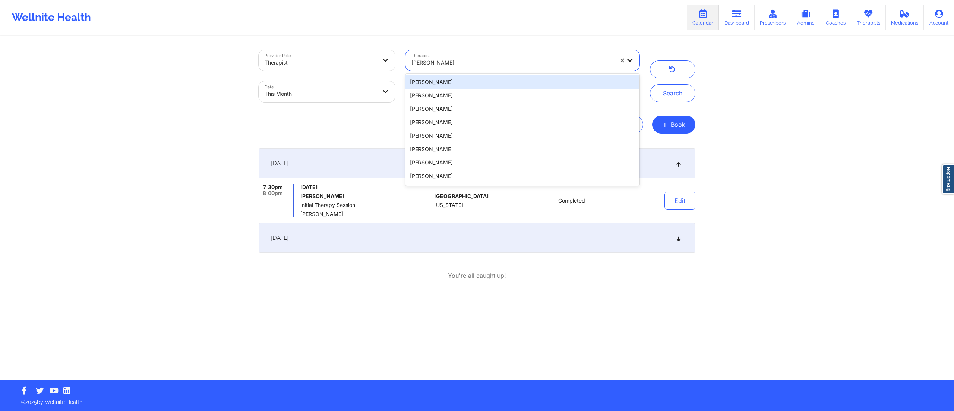
click at [487, 66] on div at bounding box center [513, 62] width 202 height 9
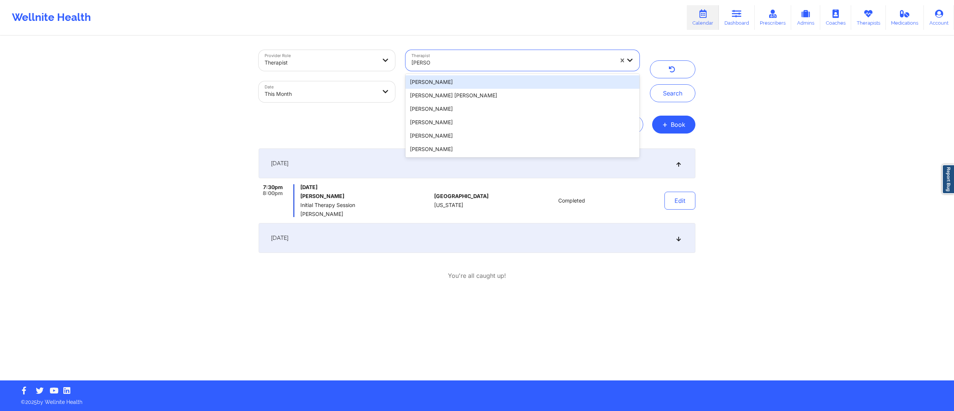
type input "johnny h"
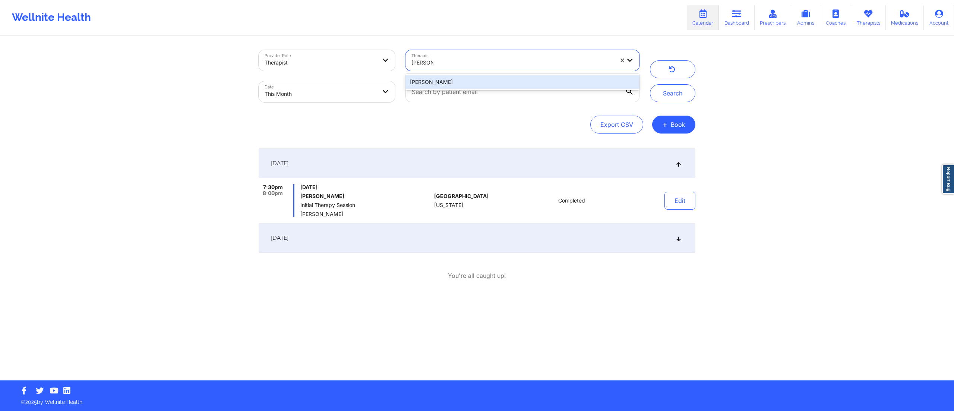
click at [482, 80] on div "Johnny Hsu" at bounding box center [523, 81] width 234 height 13
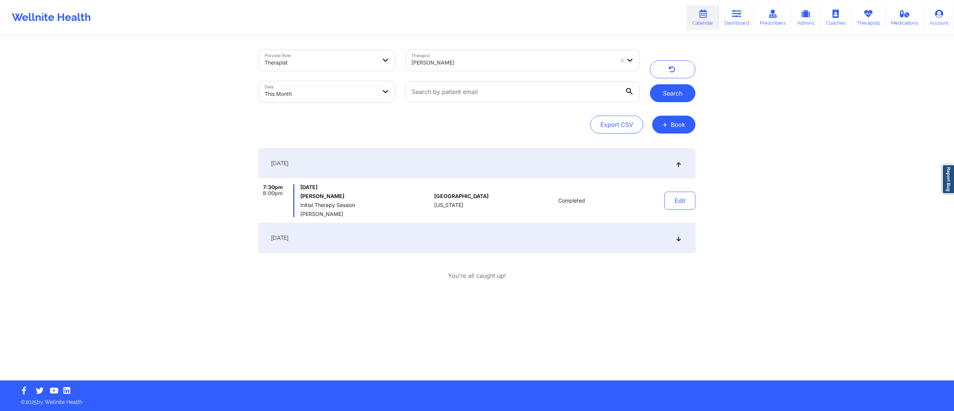
click at [664, 93] on button "Search" at bounding box center [672, 93] width 45 height 18
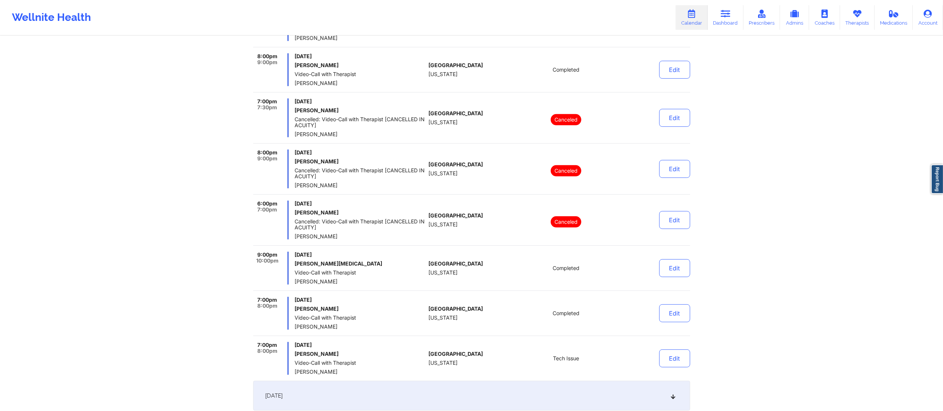
scroll to position [364, 0]
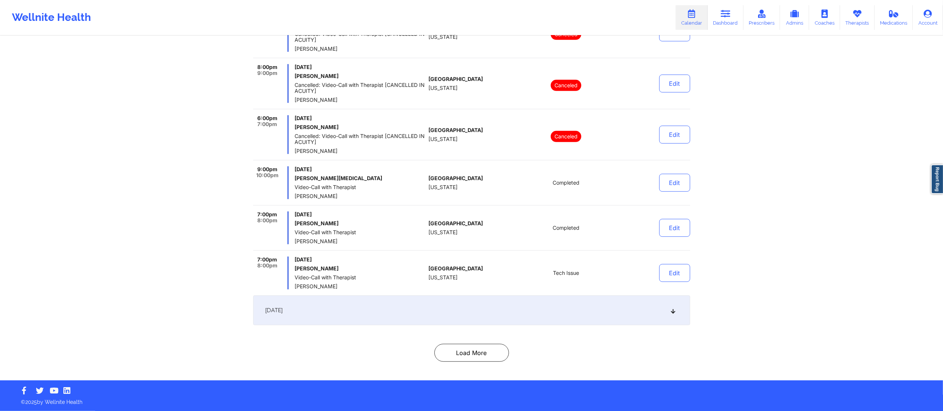
click at [422, 314] on div "September 1, 2025" at bounding box center [471, 310] width 437 height 30
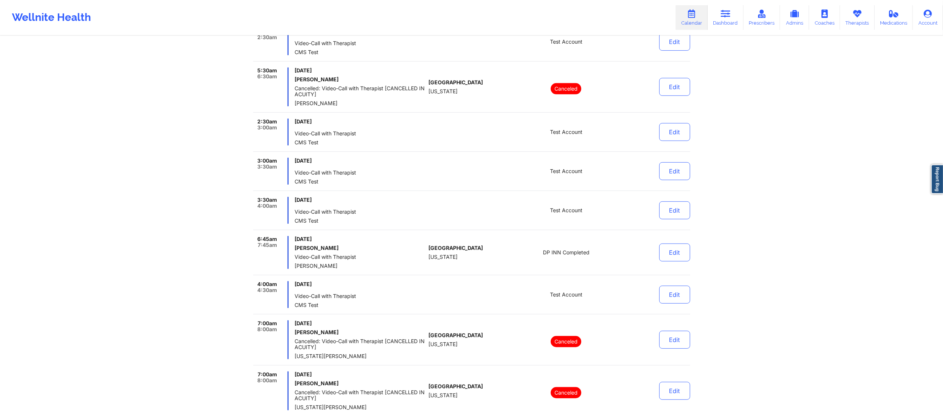
scroll to position [0, 0]
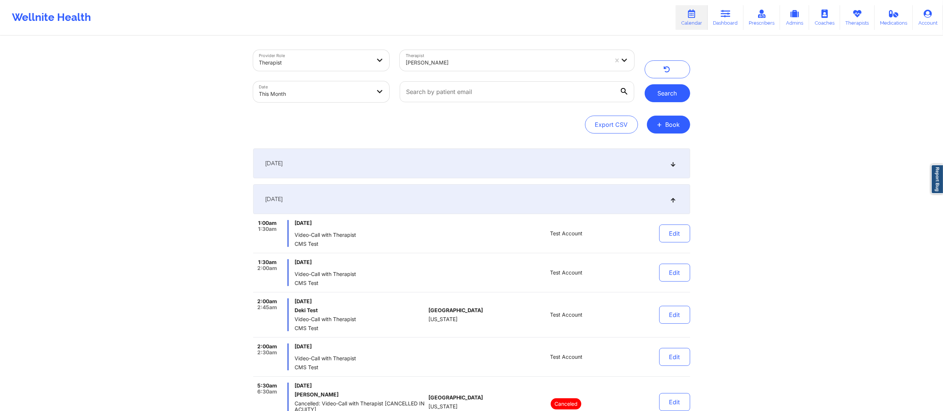
click at [661, 92] on button "Search" at bounding box center [667, 93] width 45 height 18
click at [380, 163] on div "August 31, 2025" at bounding box center [471, 163] width 437 height 30
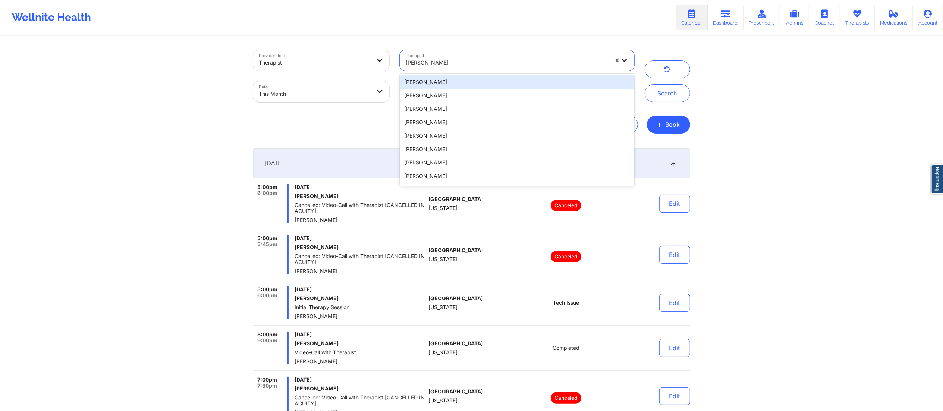
click at [516, 55] on div "Johnny Hsu" at bounding box center [507, 62] width 202 height 16
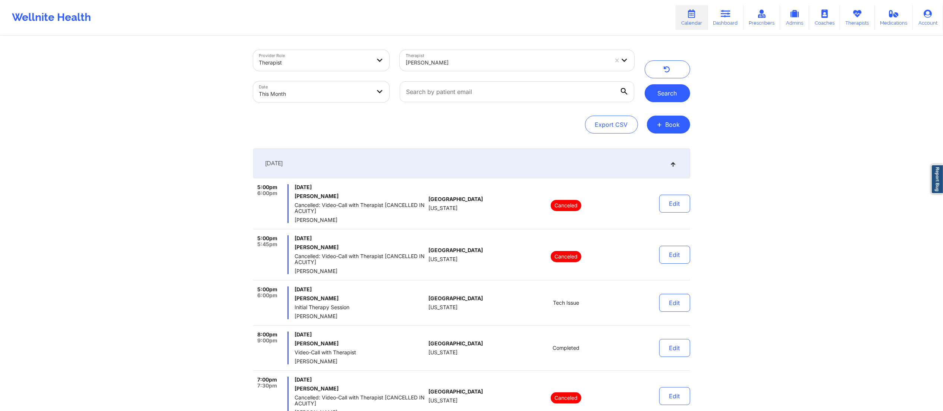
click at [663, 93] on button "Search" at bounding box center [667, 93] width 45 height 18
click at [467, 59] on div at bounding box center [507, 62] width 202 height 9
type input "Arkava"
type input "arkava"
type input "april bal"
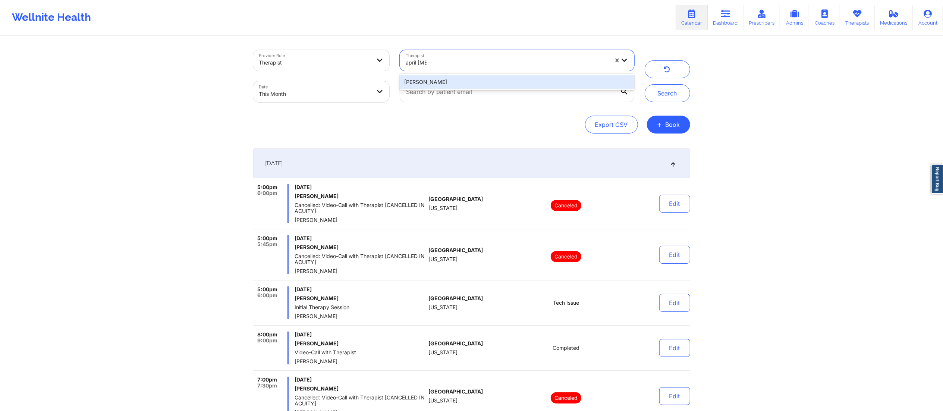
click at [442, 82] on div "April Balzhiser" at bounding box center [517, 81] width 234 height 13
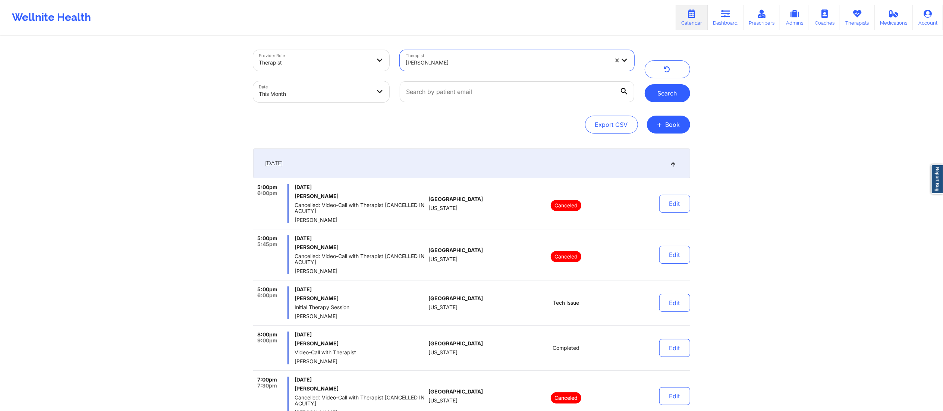
click at [665, 94] on button "Search" at bounding box center [667, 93] width 45 height 18
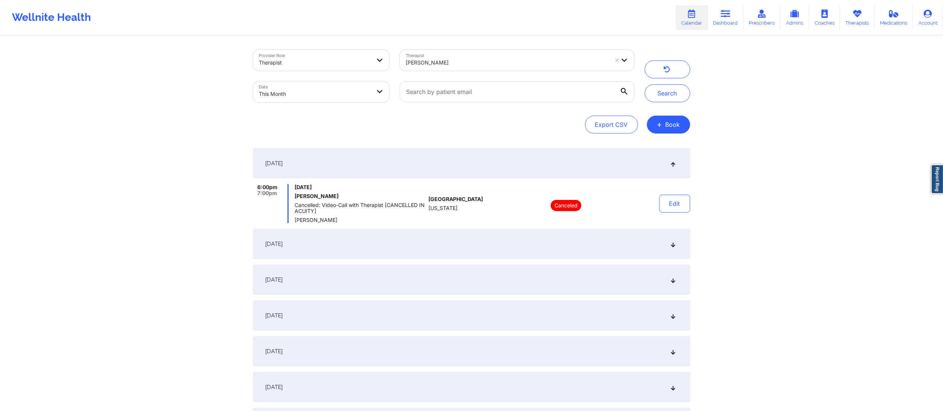
click at [415, 239] on div "September 10, 2025" at bounding box center [471, 244] width 437 height 30
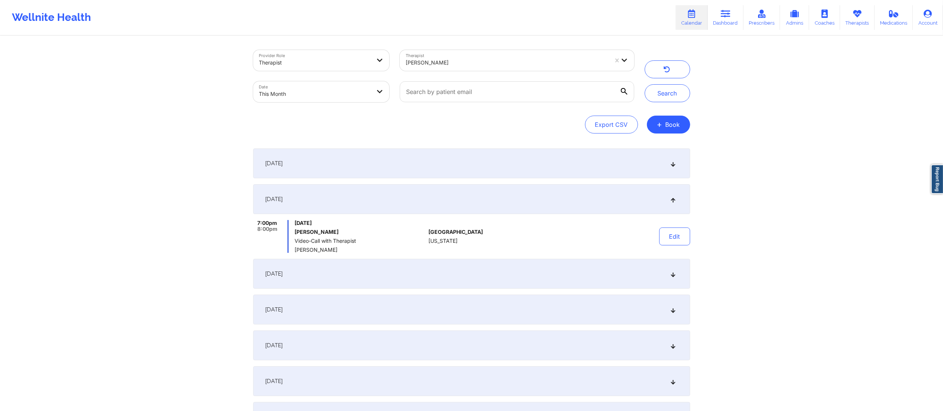
click at [432, 272] on div "September 11, 2025" at bounding box center [471, 274] width 437 height 30
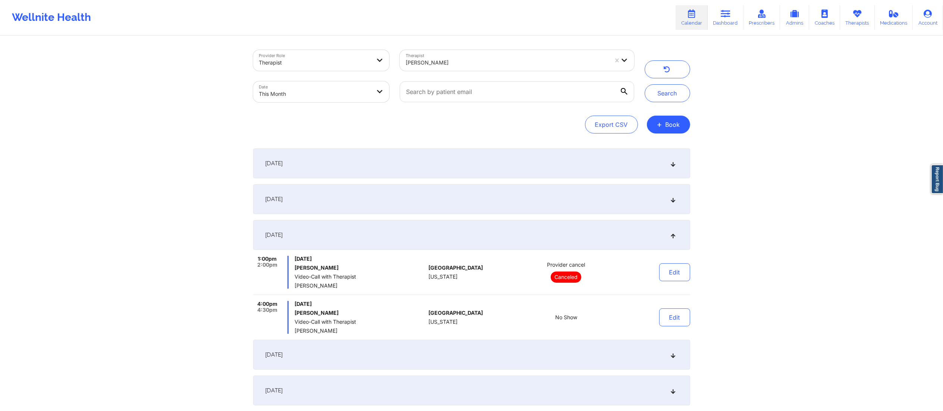
click at [458, 358] on div "September 18, 2025" at bounding box center [471, 355] width 437 height 30
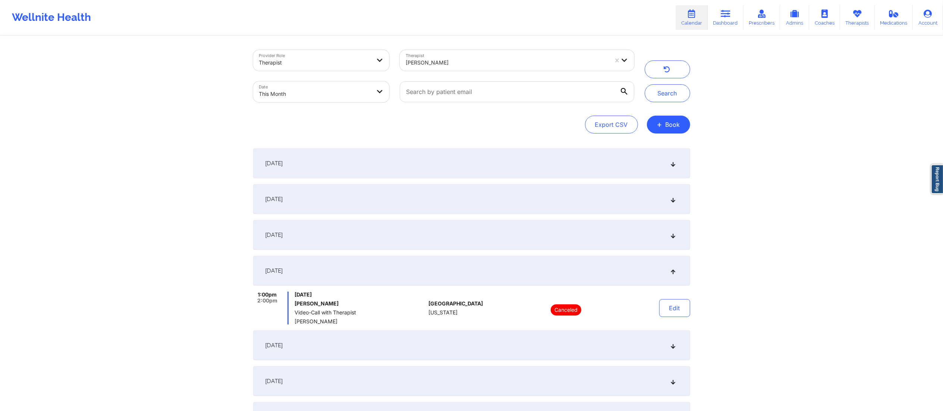
click at [434, 359] on div "September 22, 2025" at bounding box center [471, 345] width 437 height 30
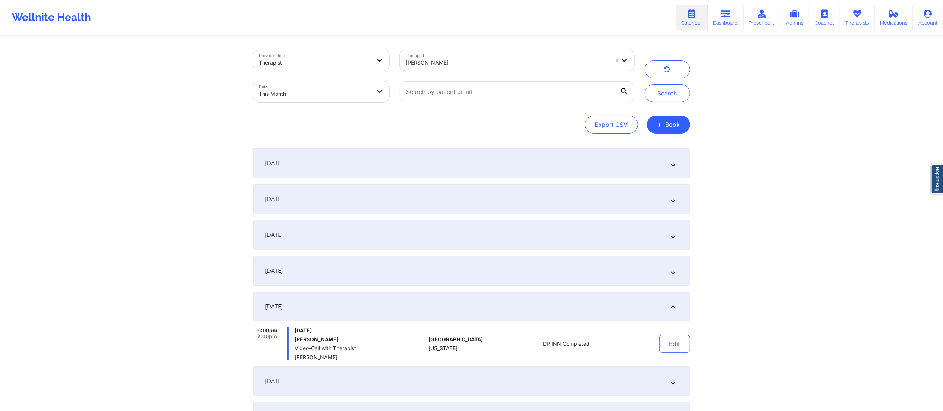
click at [414, 385] on div "September 25, 2025" at bounding box center [471, 381] width 437 height 30
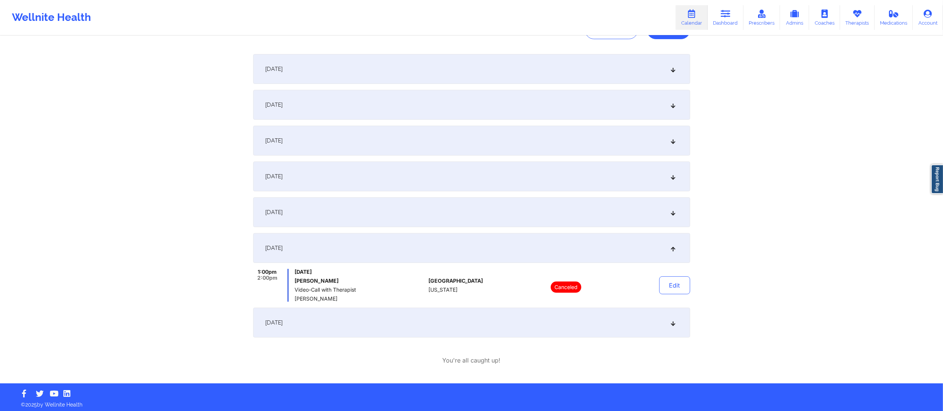
scroll to position [97, 0]
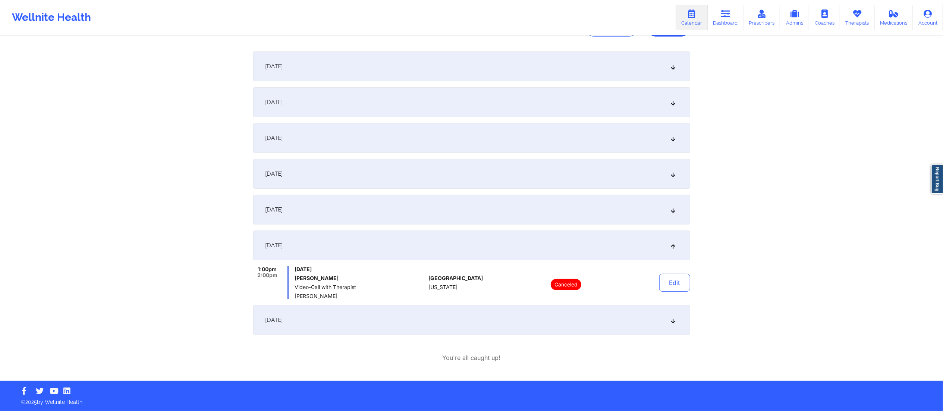
click at [432, 327] on div "September 29, 2025" at bounding box center [471, 320] width 437 height 30
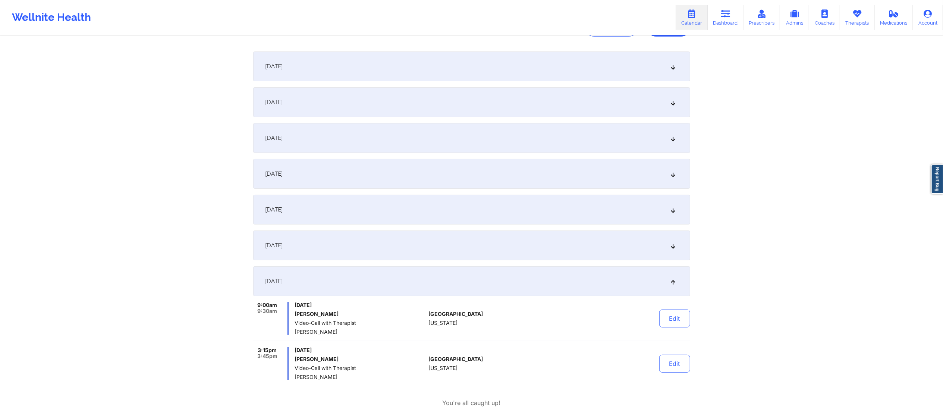
click at [447, 67] on div "September 9, 2025" at bounding box center [471, 66] width 437 height 30
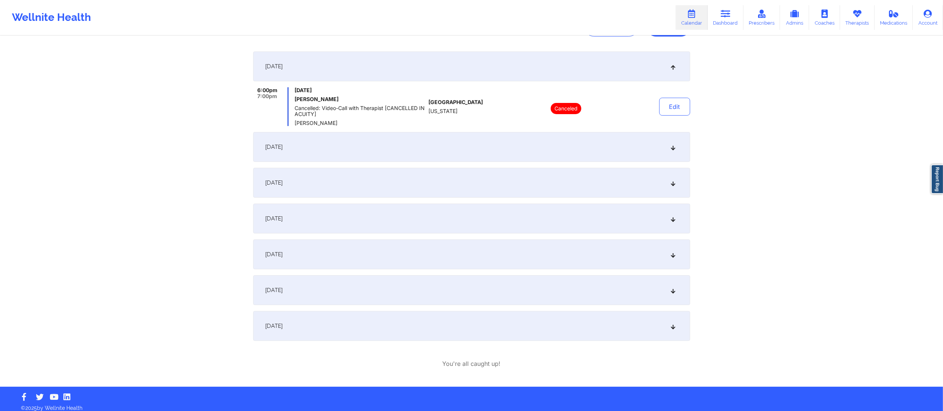
click at [413, 132] on div "September 10, 2025" at bounding box center [471, 147] width 437 height 30
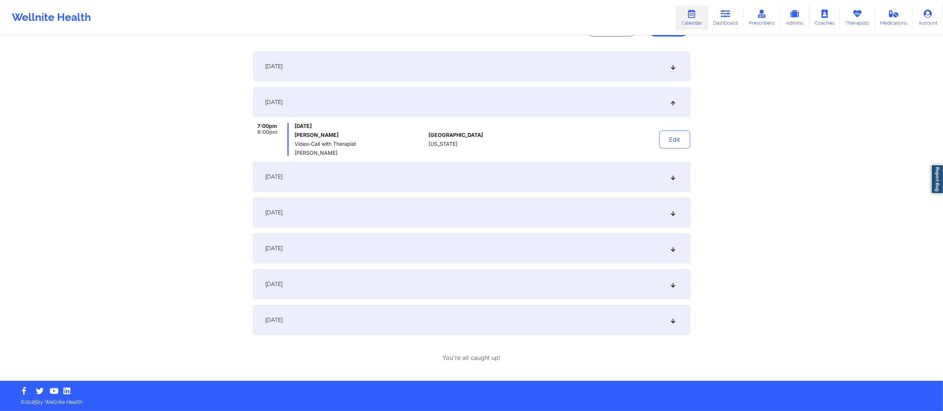
click at [415, 173] on div "September 11, 2025" at bounding box center [471, 177] width 437 height 30
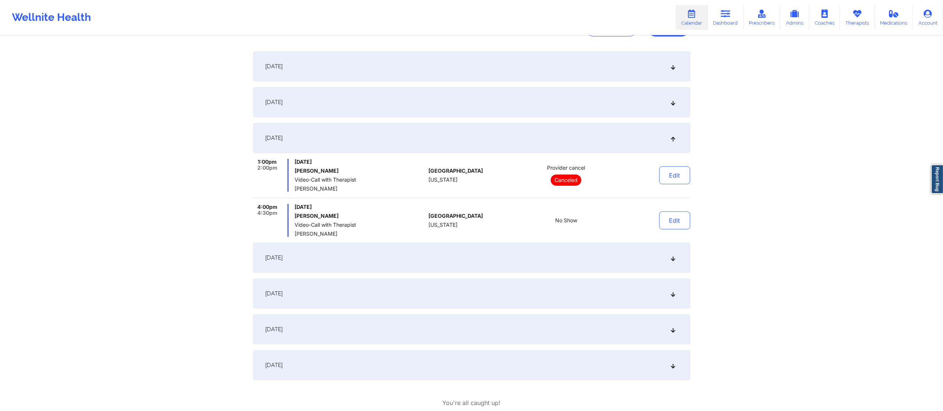
click at [449, 261] on div "September 18, 2025" at bounding box center [471, 258] width 437 height 30
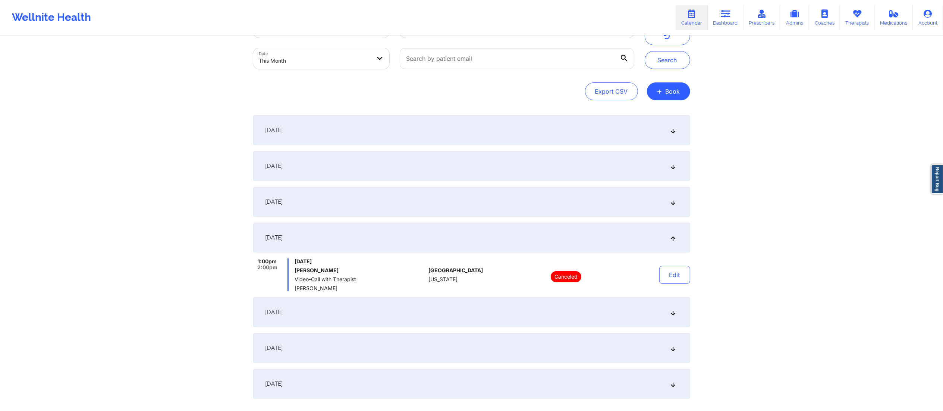
scroll to position [0, 0]
